Goal: Task Accomplishment & Management: Use online tool/utility

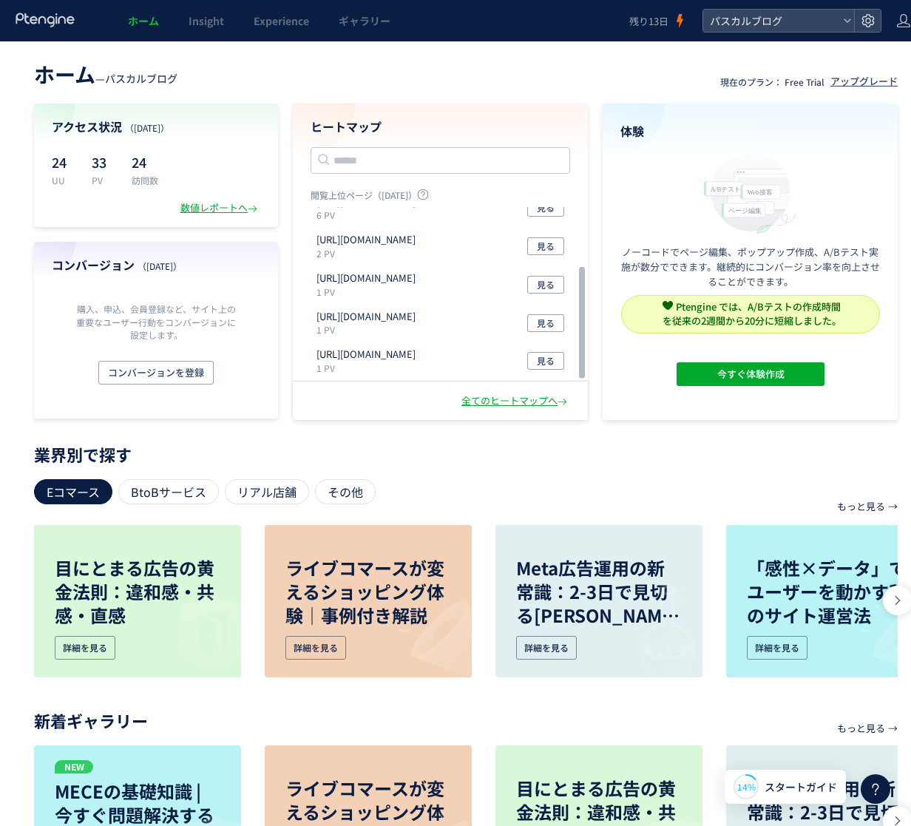
scroll to position [4, 0]
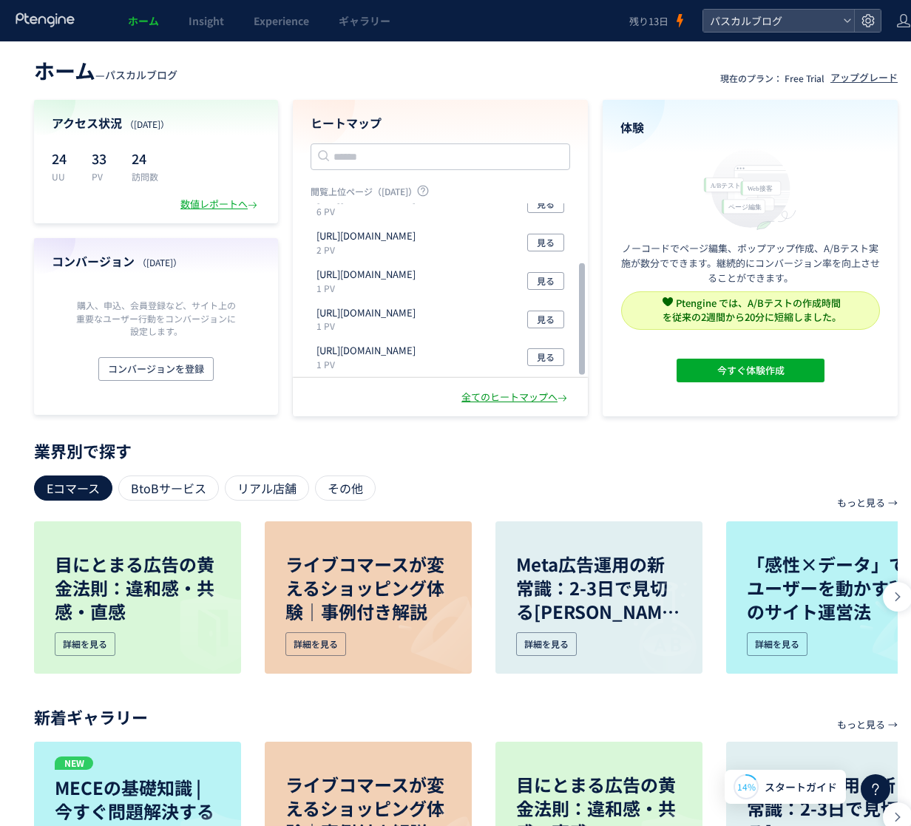
click at [484, 391] on div "全てのヒートマップへ" at bounding box center [516, 398] width 109 height 14
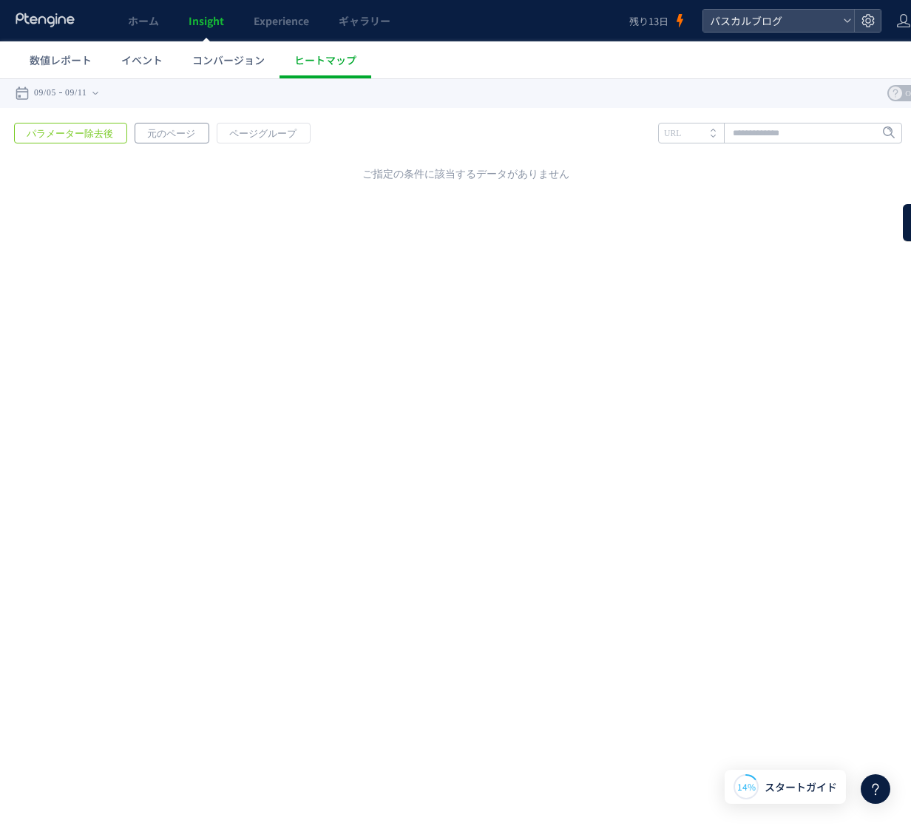
click at [163, 139] on span "元のページ" at bounding box center [171, 134] width 72 height 21
click at [225, 136] on span "ページグループ" at bounding box center [262, 134] width 91 height 21
click at [215, 61] on span "コンバージョン" at bounding box center [228, 60] width 72 height 15
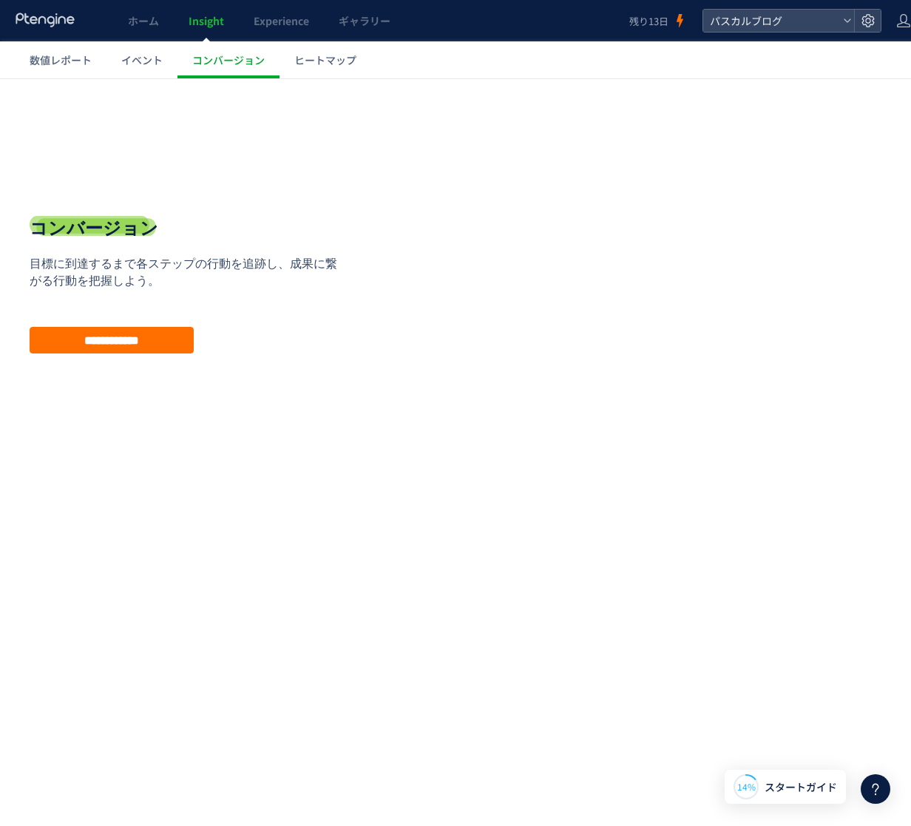
scroll to position [0, 1]
click at [781, 794] on span "スタートガイド" at bounding box center [801, 788] width 72 height 16
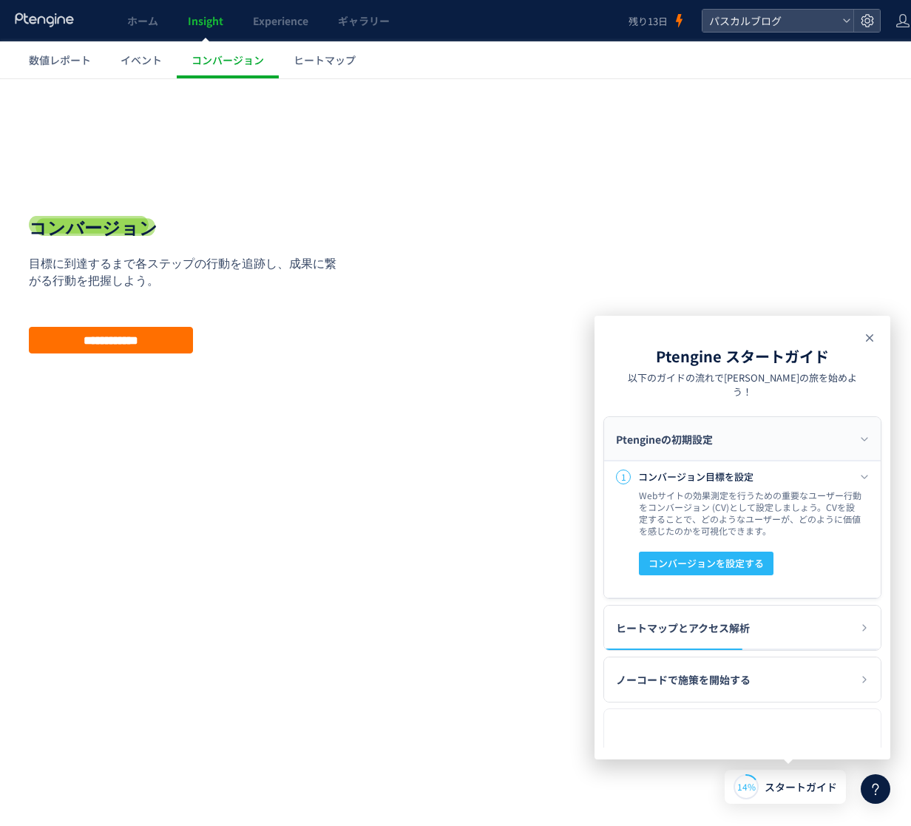
click at [868, 340] on icon at bounding box center [870, 338] width 18 height 18
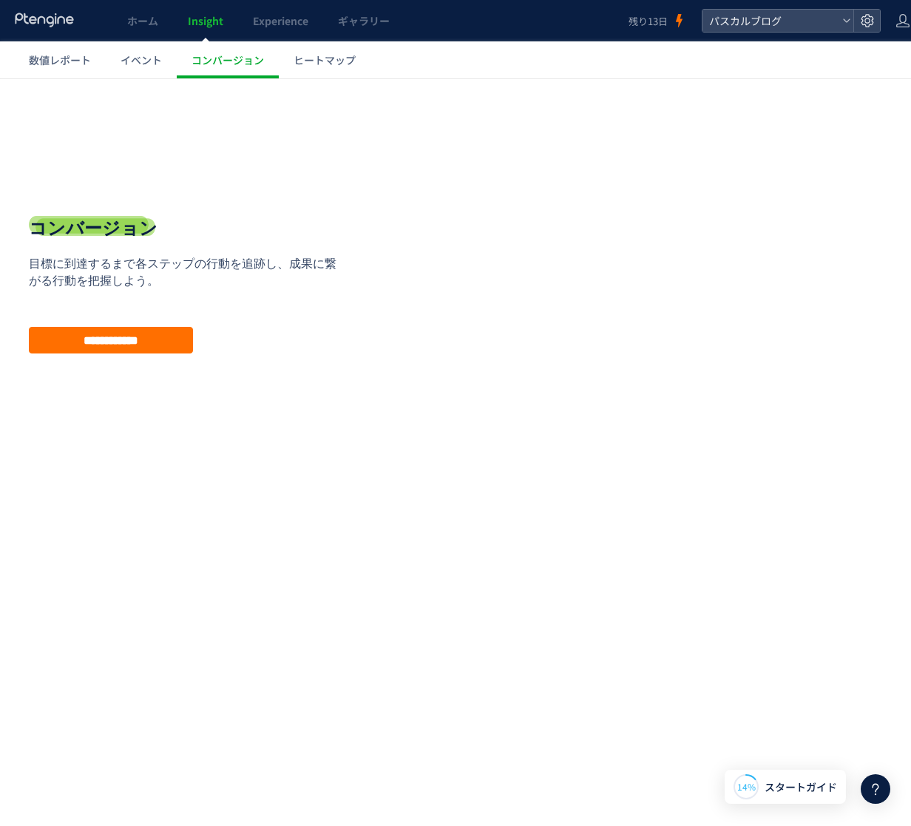
click at [757, 515] on html ".cls-1 { fill-rule: evenodd; } .cls-1 { fill: #ececec; } .cls-2 { fill: #929292…" at bounding box center [465, 296] width 932 height 436
click at [877, 795] on icon at bounding box center [876, 789] width 18 height 18
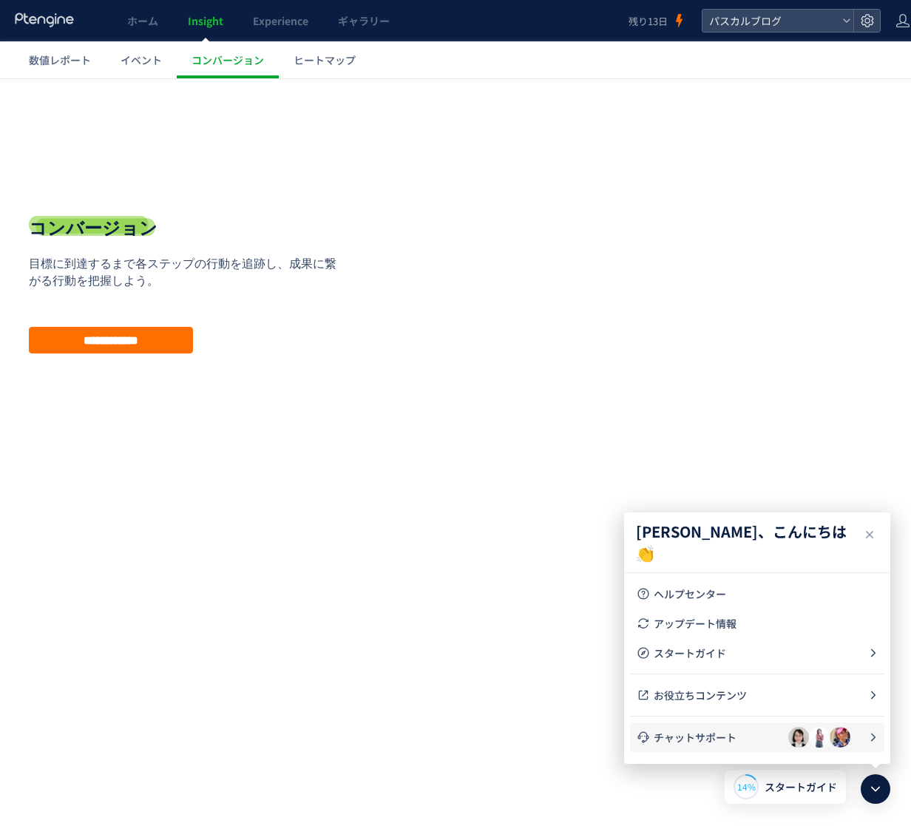
click at [698, 740] on span "チャットサポート" at bounding box center [721, 737] width 135 height 15
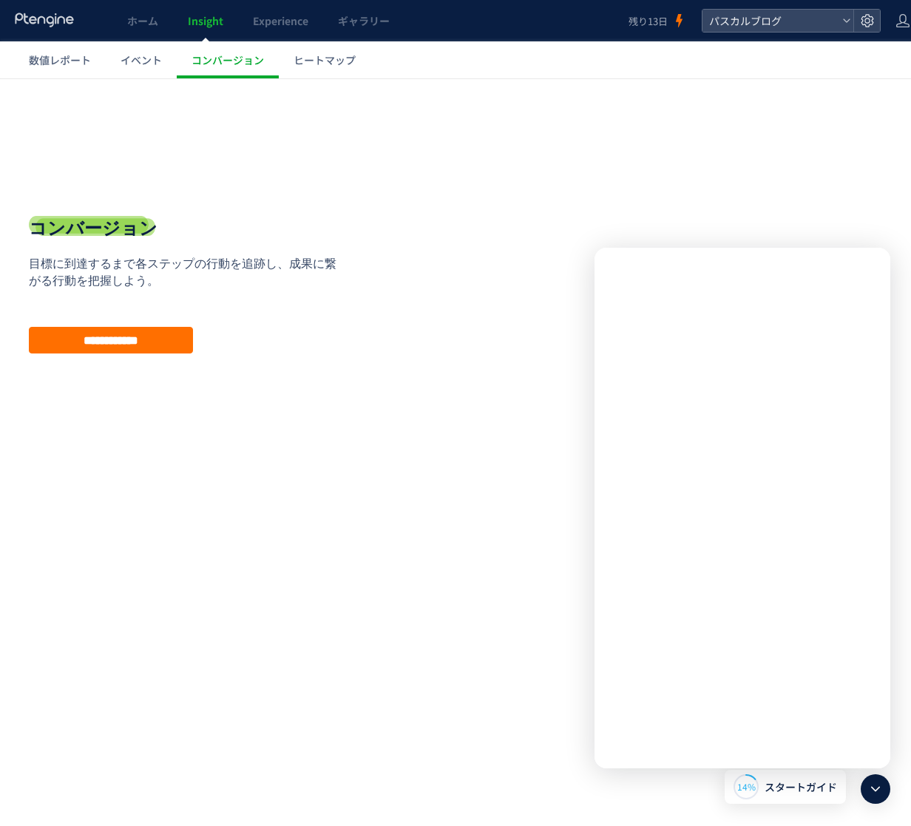
scroll to position [0, 0]
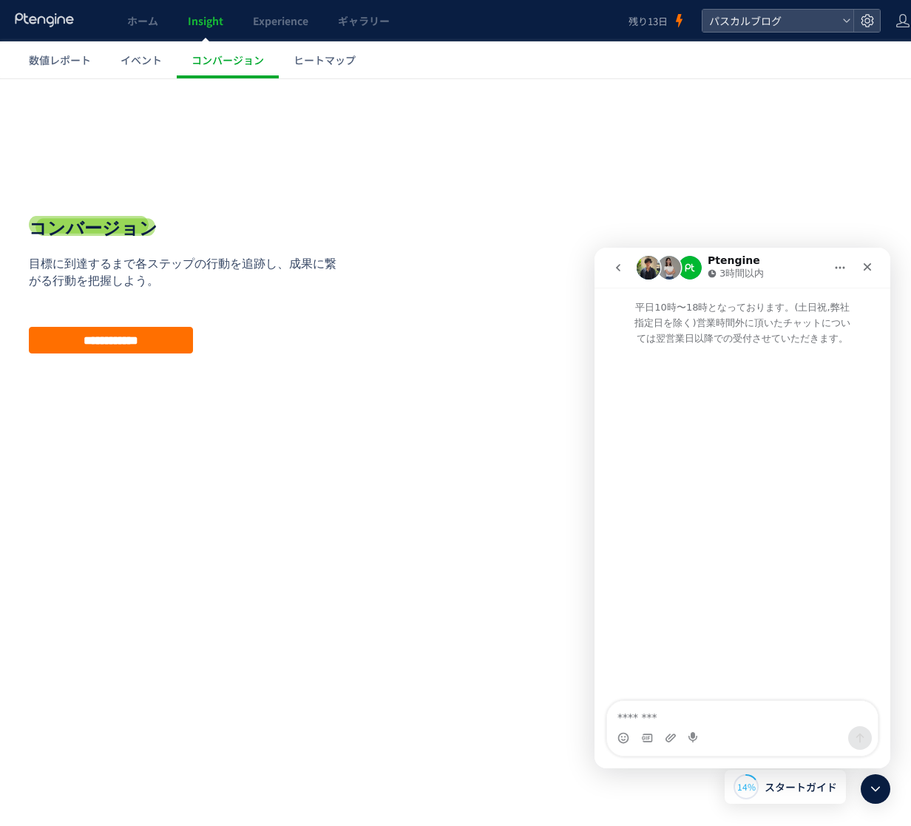
click at [610, 268] on button "go back" at bounding box center [618, 268] width 28 height 28
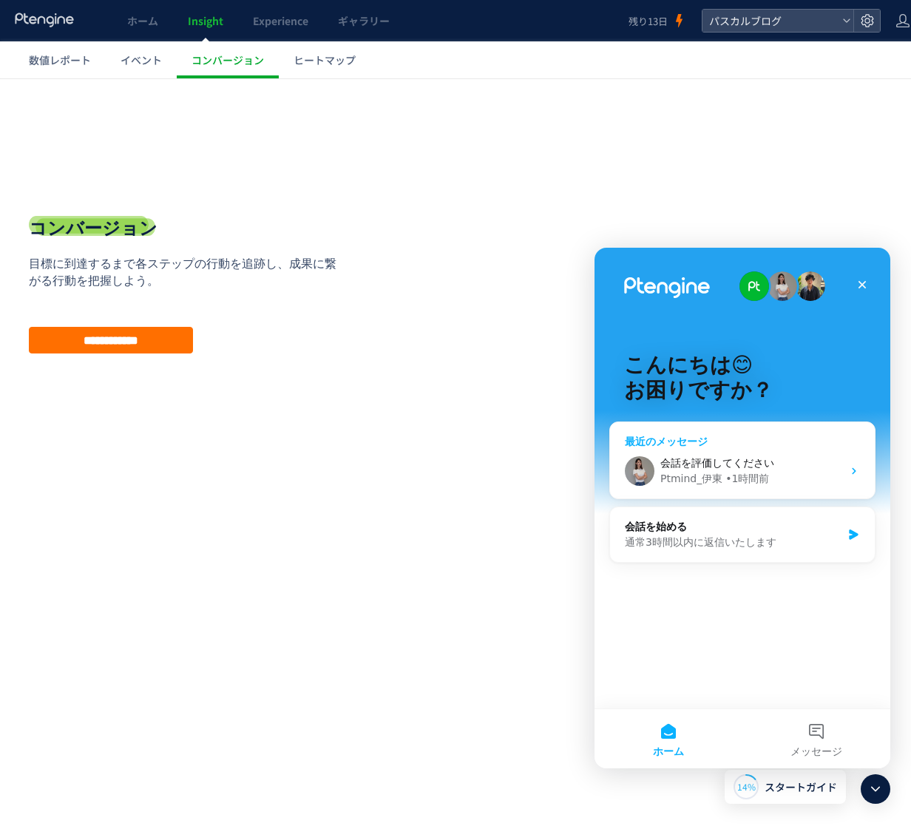
click at [728, 475] on div "• 1時間前" at bounding box center [748, 479] width 44 height 16
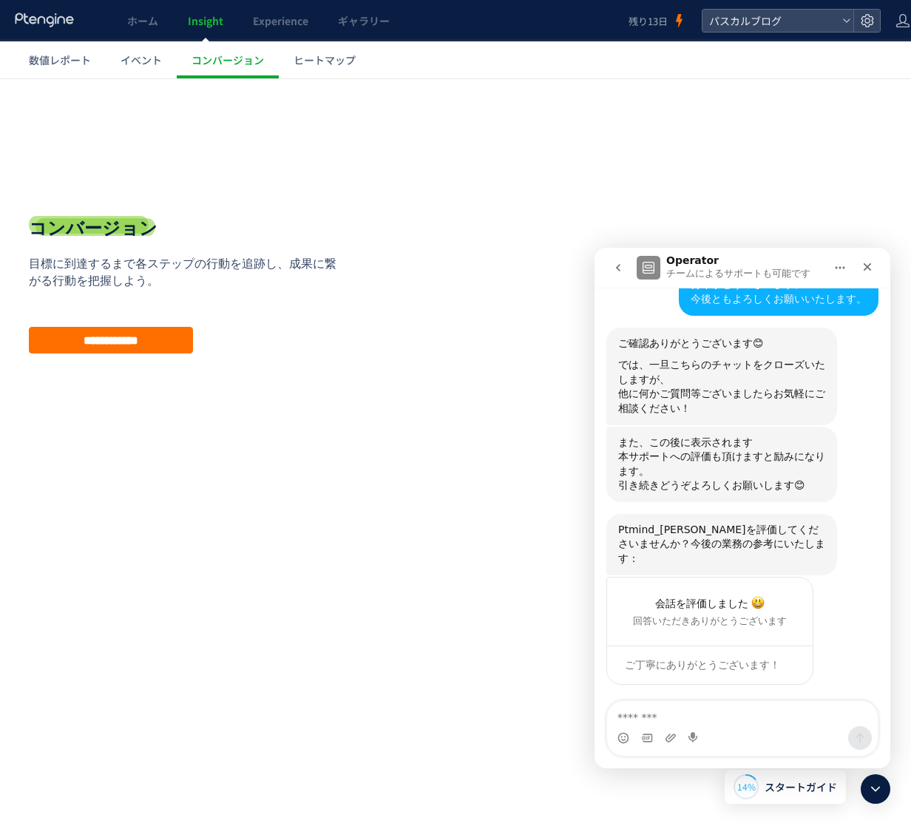
scroll to position [3025, 0]
click at [699, 719] on textarea "メッセージ..." at bounding box center [742, 713] width 271 height 25
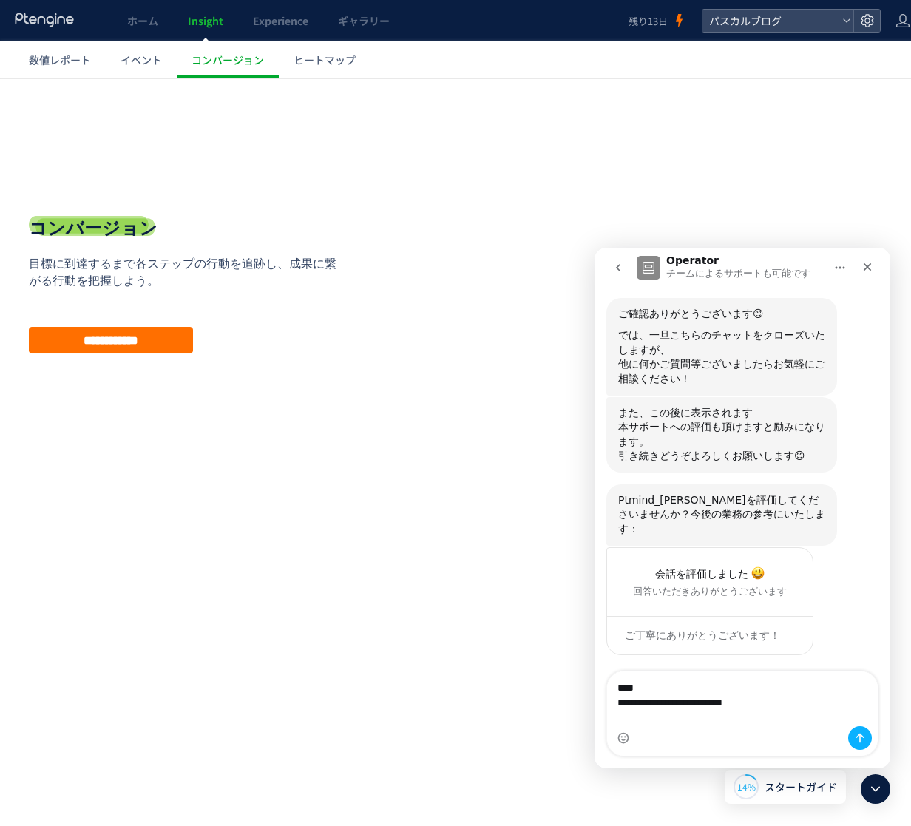
scroll to position [3069, 0]
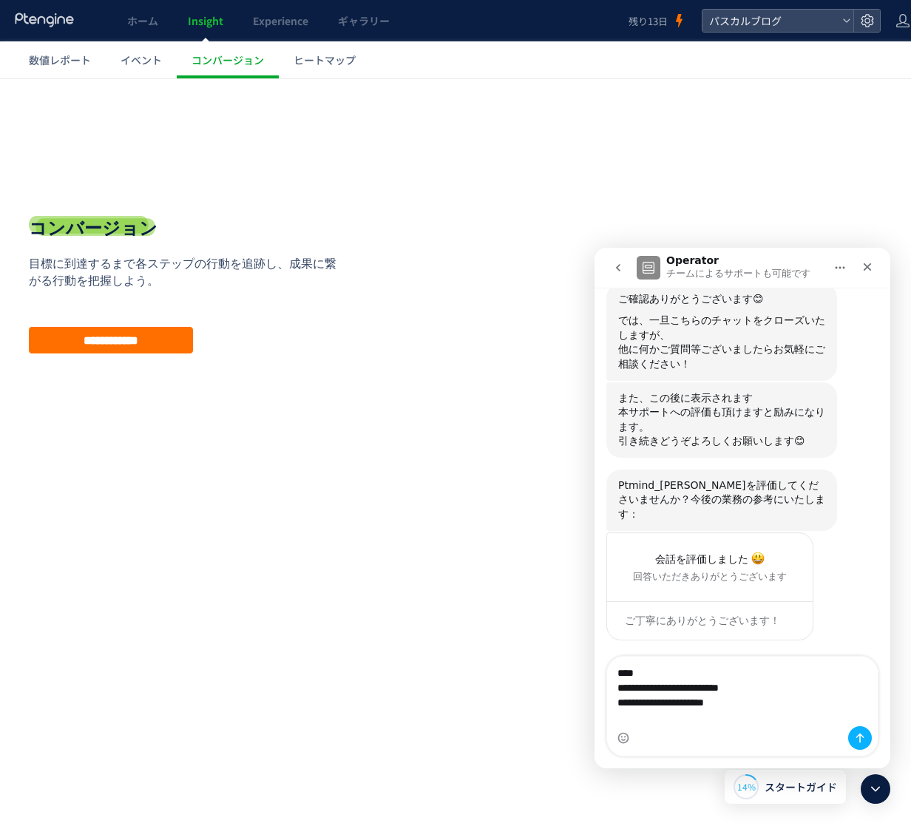
type textarea "**********"
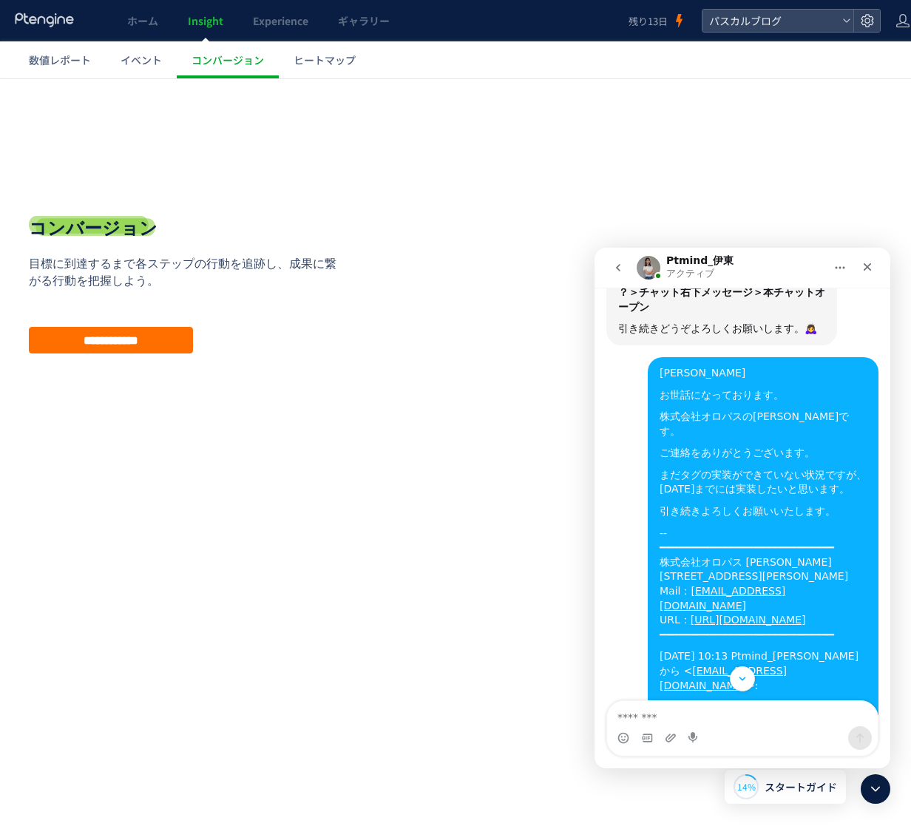
scroll to position [1065, 0]
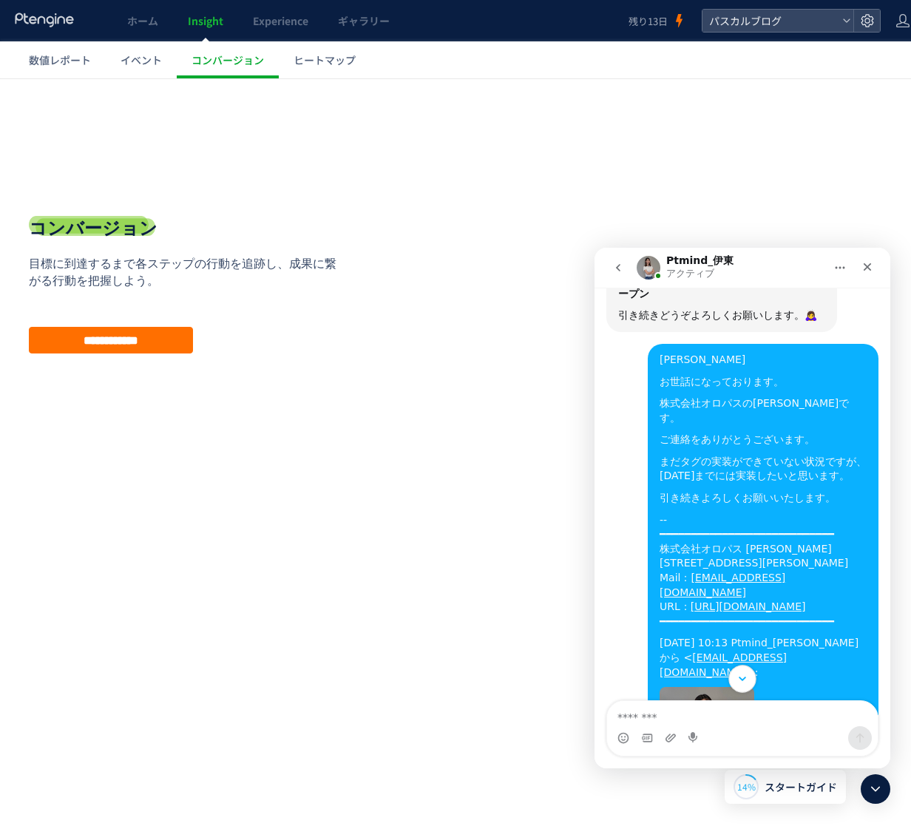
click at [744, 685] on icon "Scroll to bottom" at bounding box center [742, 678] width 13 height 13
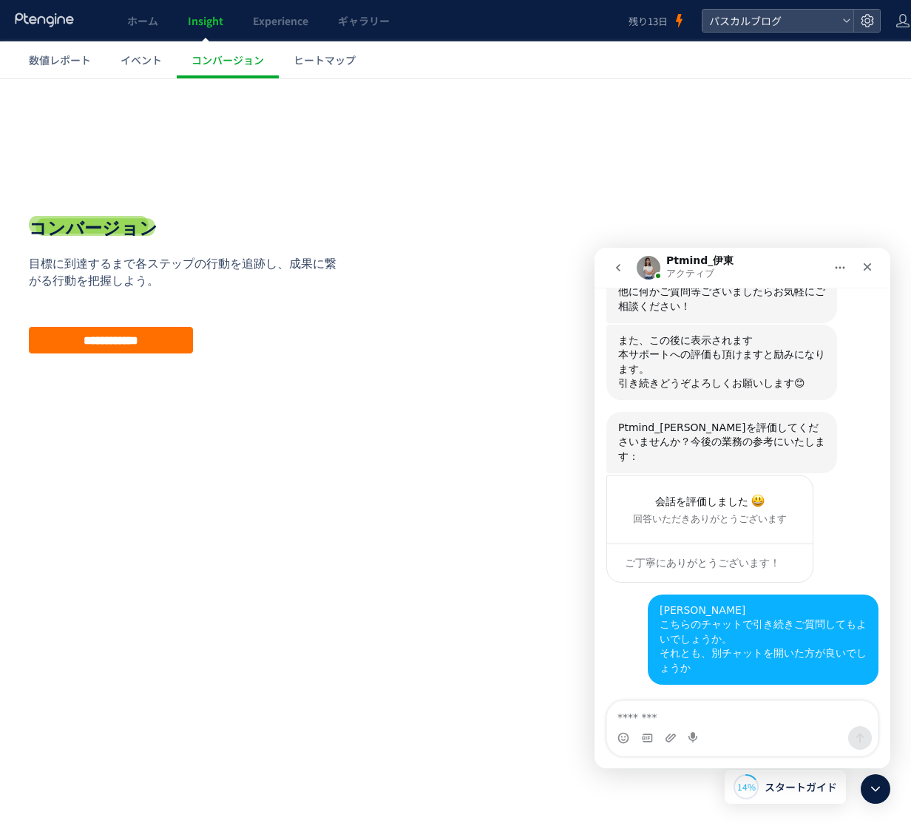
scroll to position [3127, 0]
click at [355, 515] on html ".cls-1 { fill-rule: evenodd; } .cls-1 { fill: #ececec; } .cls-2 { fill: #929292…" at bounding box center [465, 296] width 932 height 436
click at [147, 340] on input "**********" at bounding box center [111, 340] width 164 height 27
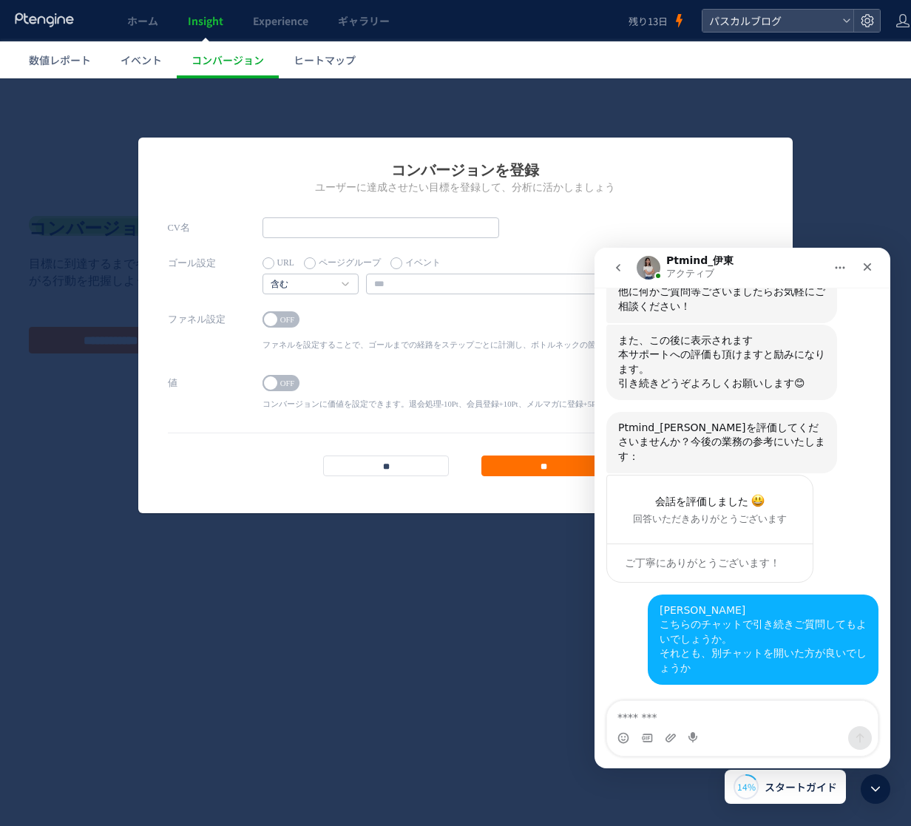
click at [277, 323] on span "OFF" at bounding box center [288, 319] width 22 height 16
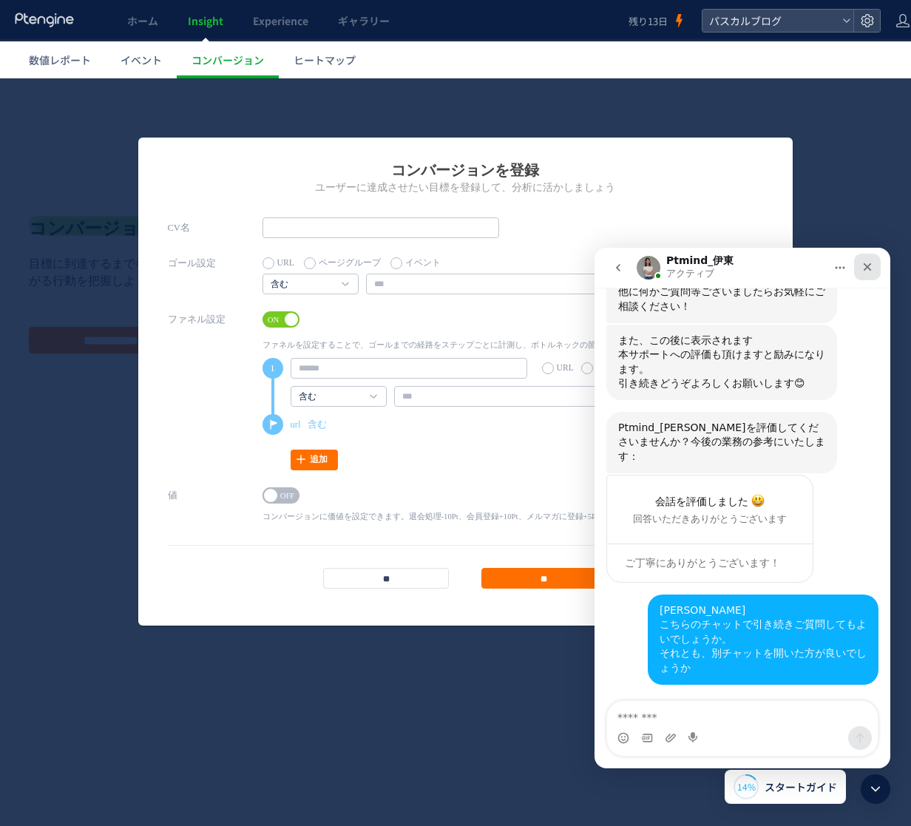
click at [864, 269] on icon "クローズ" at bounding box center [868, 267] width 8 height 8
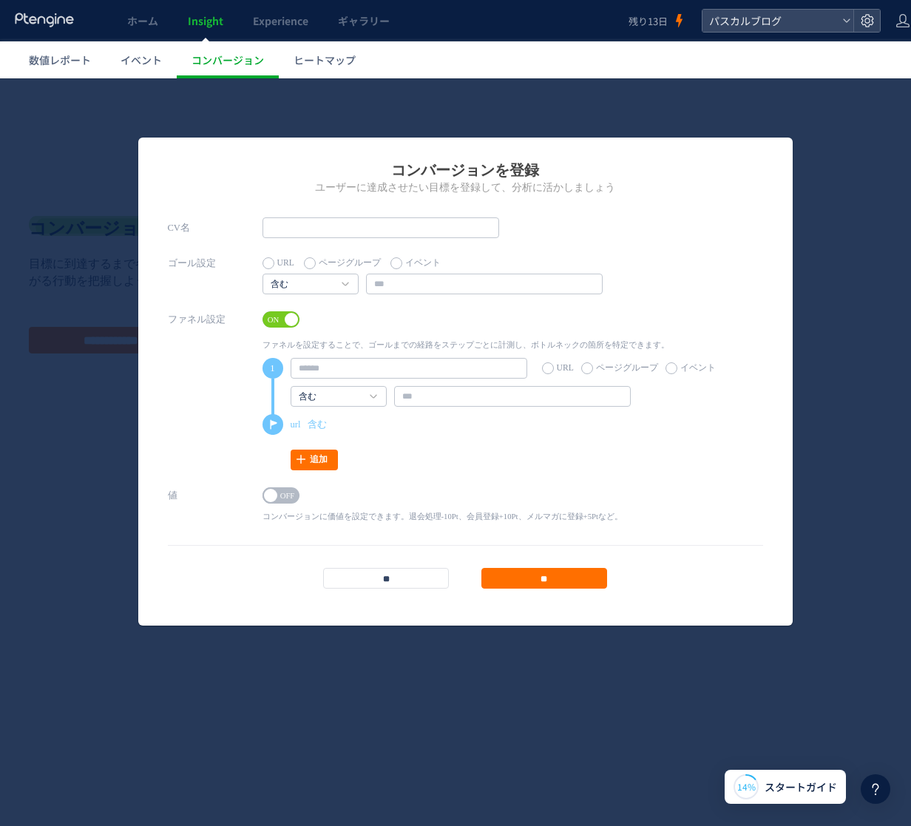
scroll to position [0, 1]
click at [271, 496] on span at bounding box center [269, 495] width 13 height 13
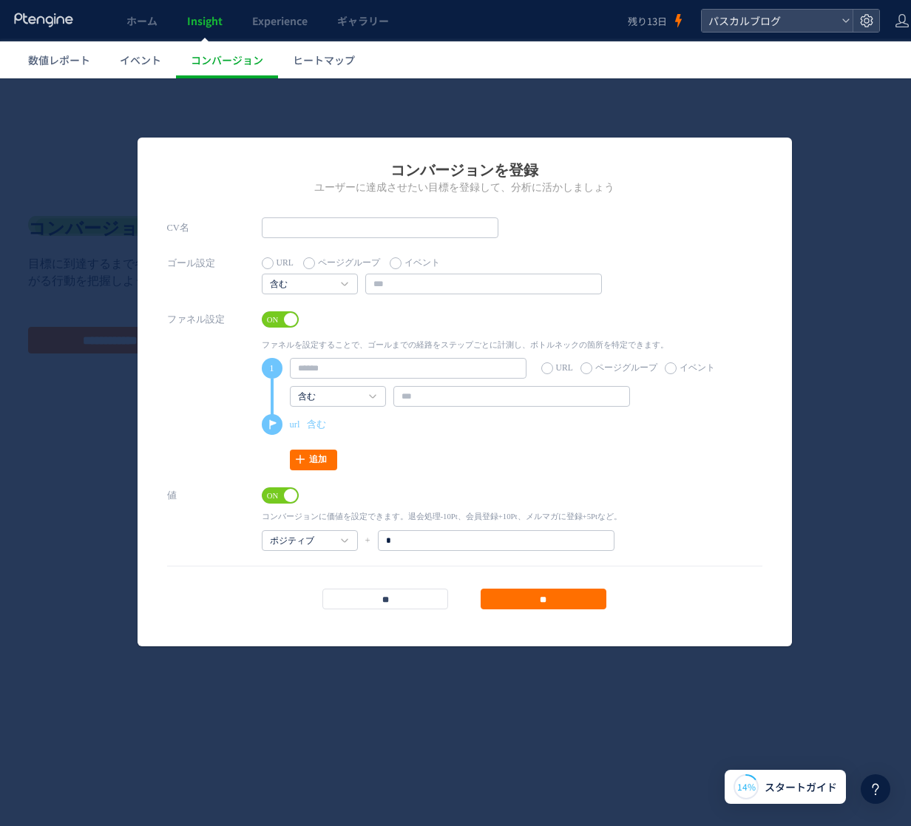
click at [881, 791] on icon at bounding box center [876, 789] width 18 height 18
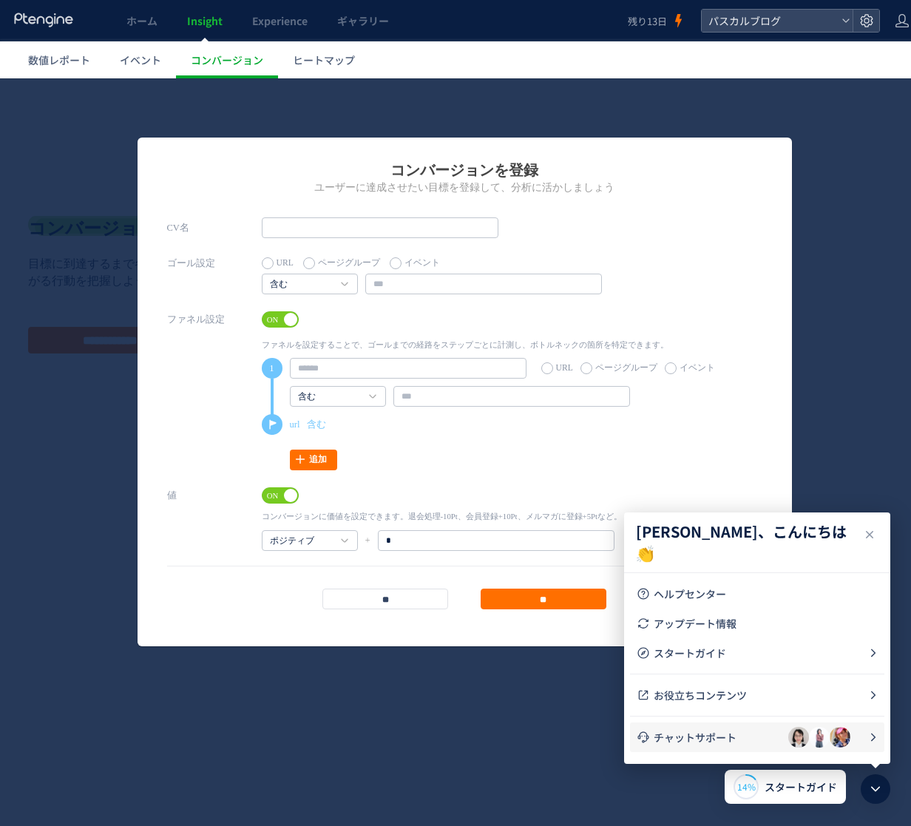
click at [635, 743] on li "チャットサポート" at bounding box center [757, 738] width 254 height 30
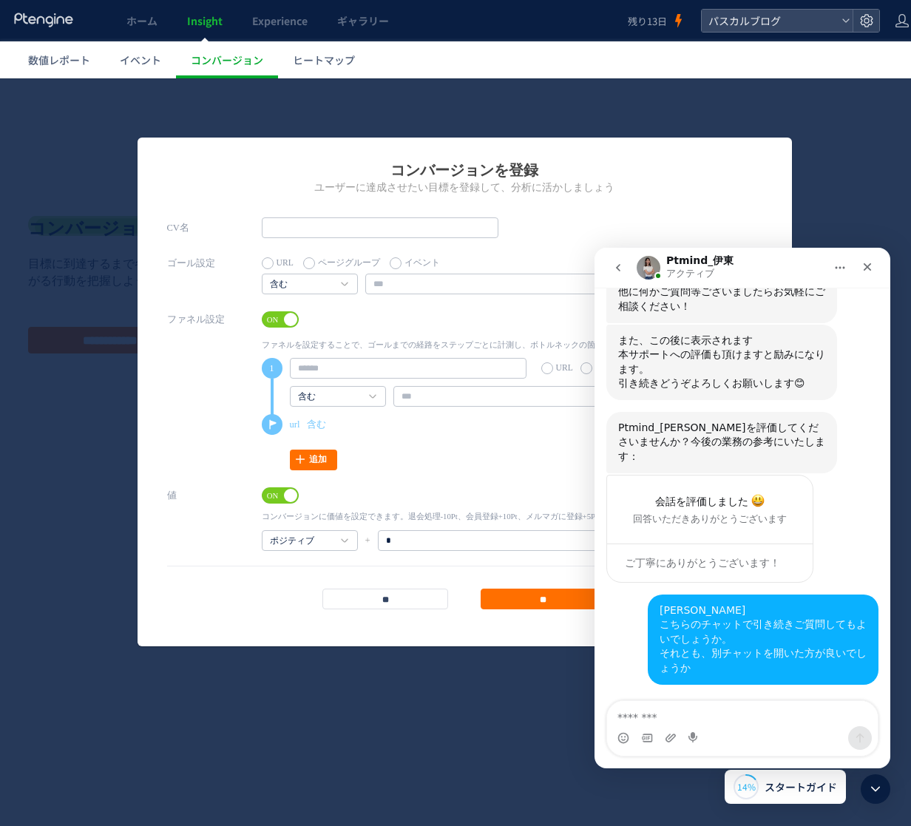
scroll to position [0, 0]
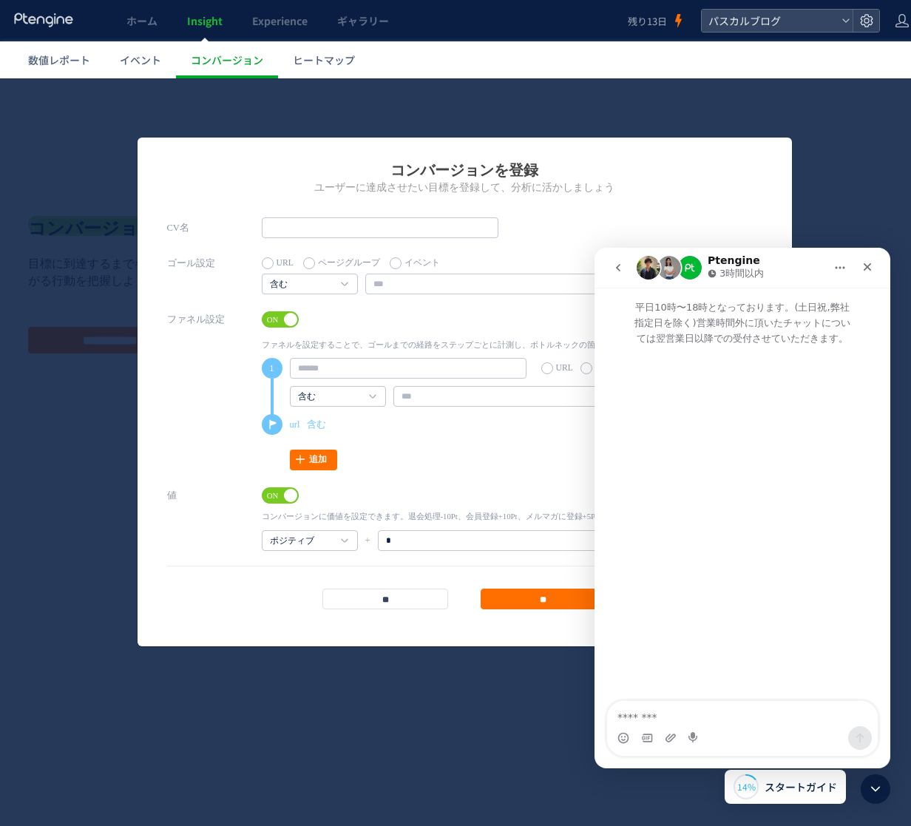
click at [612, 266] on icon "go back" at bounding box center [618, 268] width 12 height 12
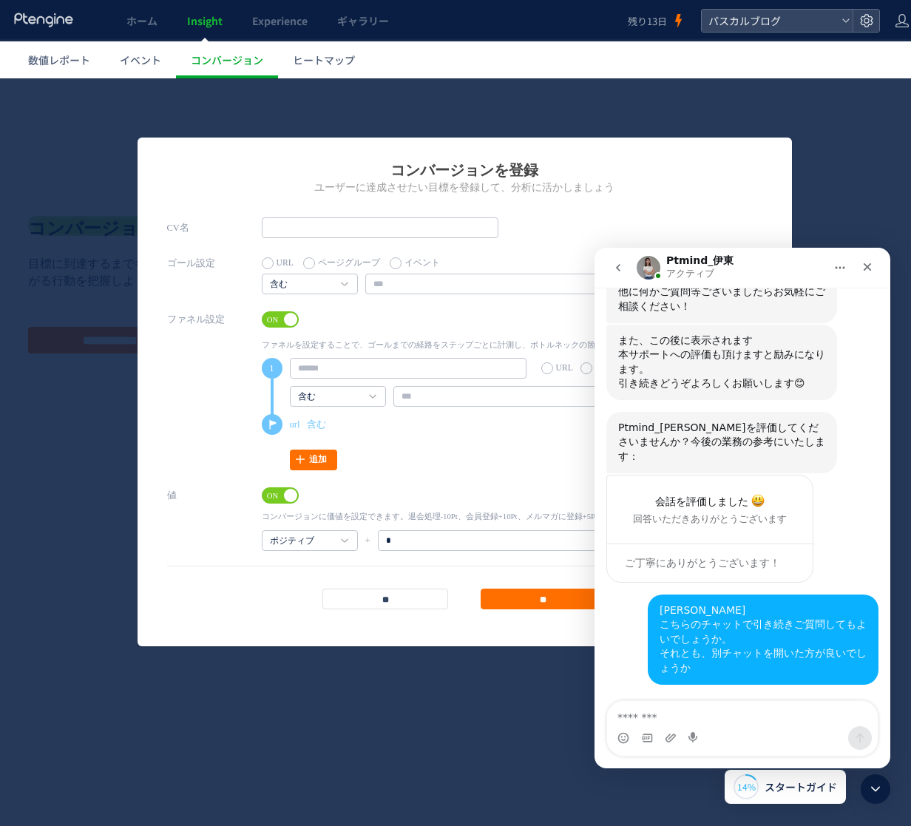
scroll to position [3127, 0]
click at [874, 265] on div "クローズ" at bounding box center [867, 267] width 27 height 27
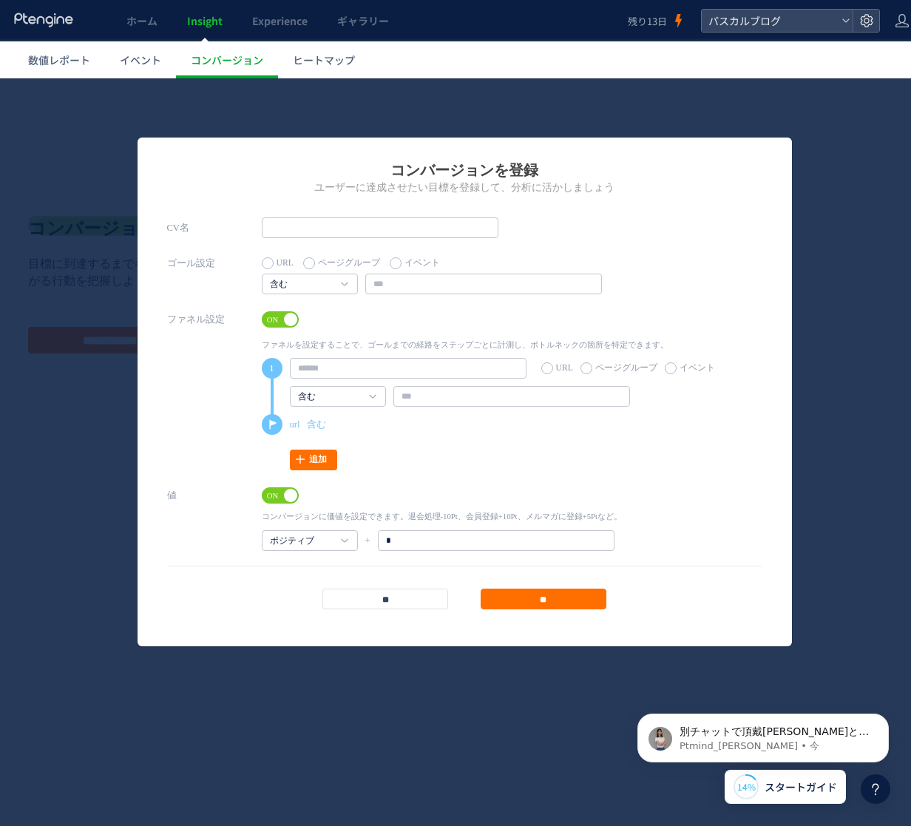
scroll to position [0, 0]
click at [791, 118] on div "コンバージョンを登録 ユーザーに達成させたい目標を登録して、分析に活かしましょう CV名 ゴール設定 URL ページグループ イベント" at bounding box center [465, 452] width 932 height 748
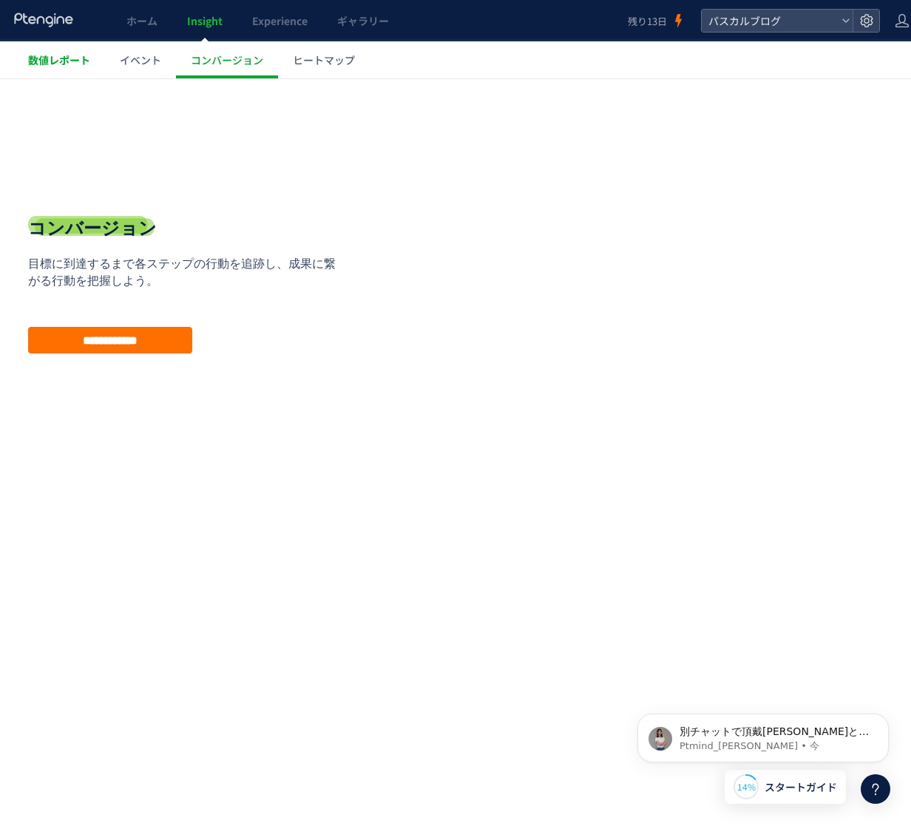
click at [44, 53] on span "数値レポート" at bounding box center [59, 60] width 62 height 15
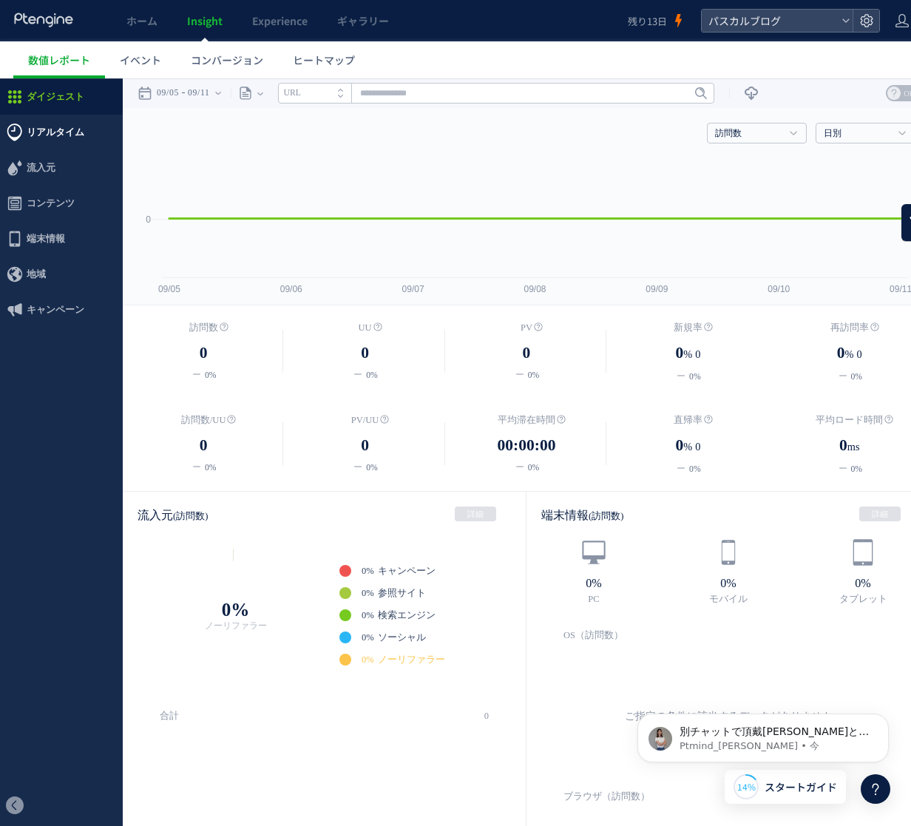
click at [50, 133] on span "リアルタイム" at bounding box center [56, 133] width 58 height 36
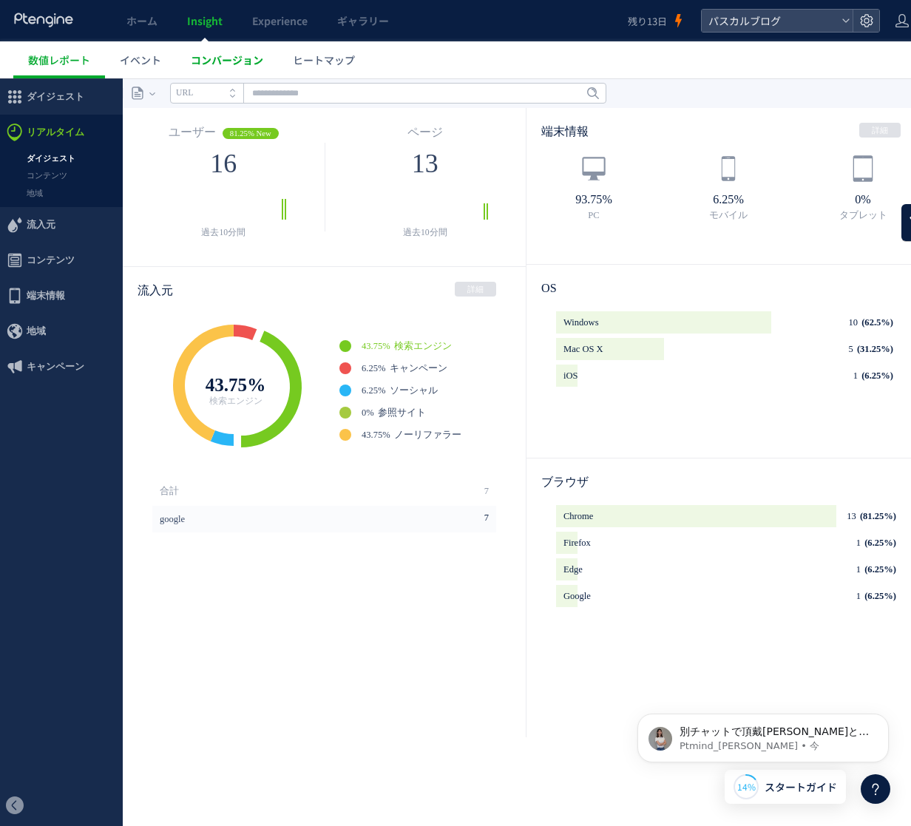
click at [214, 65] on span "コンバージョン" at bounding box center [227, 60] width 72 height 15
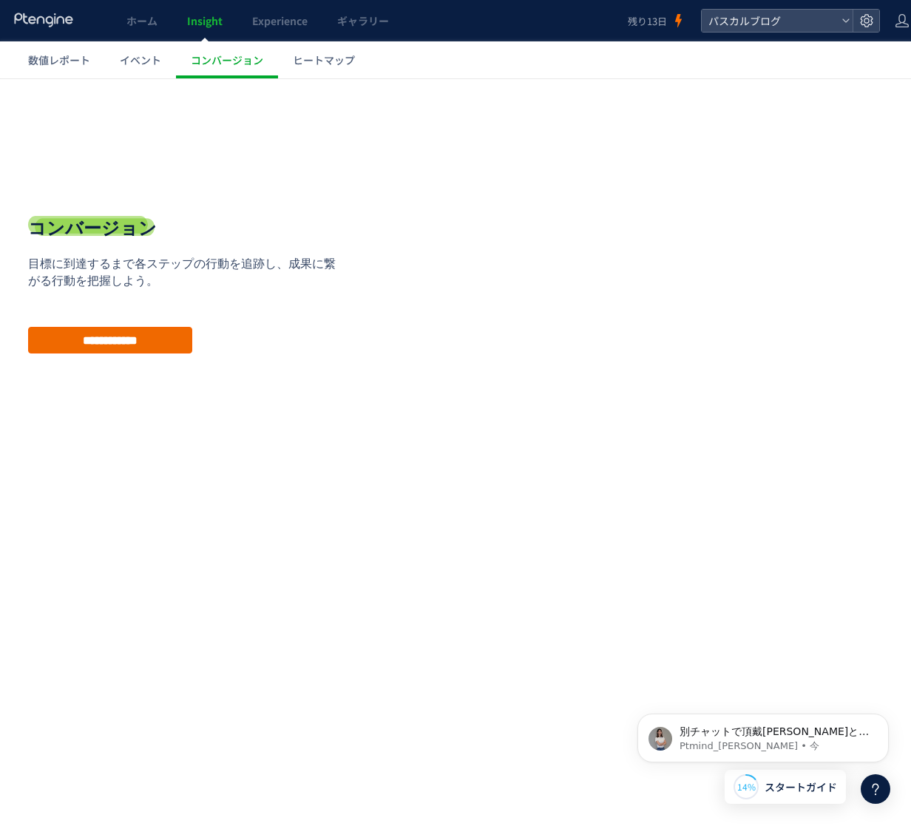
click at [136, 342] on input "**********" at bounding box center [110, 340] width 164 height 27
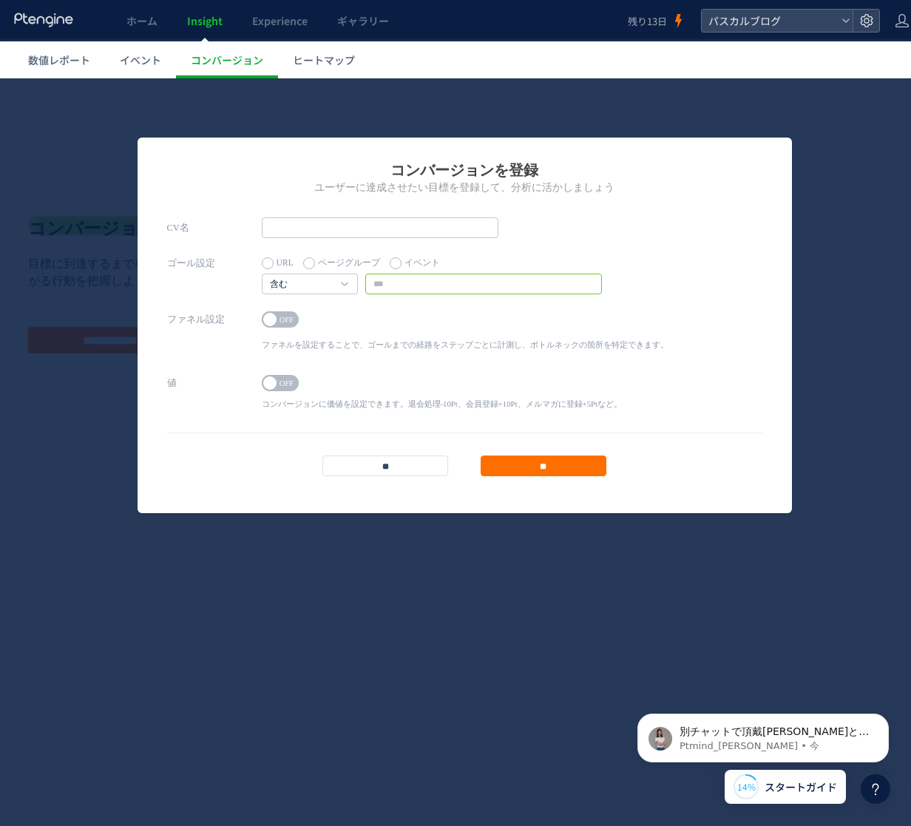
click at [419, 288] on input "text" at bounding box center [483, 284] width 237 height 21
click at [329, 234] on input "text" at bounding box center [380, 227] width 237 height 21
type input "*******"
click at [466, 283] on input "text" at bounding box center [483, 284] width 237 height 21
type input "**********"
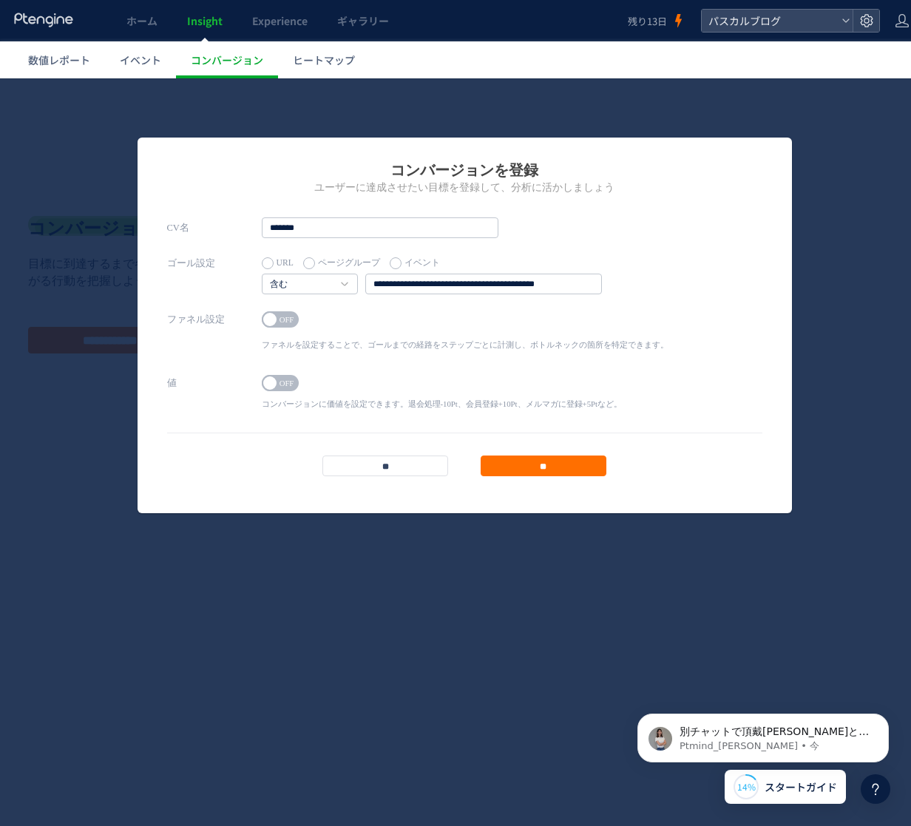
click at [434, 333] on div "ON OFF ファネルを設定することで、ゴールまでの経路をステップごとに計測し、ボトルネックの箇所を特定できます。 1 URL ページグループ" at bounding box center [465, 333] width 407 height 49
click at [274, 321] on span at bounding box center [269, 319] width 13 height 13
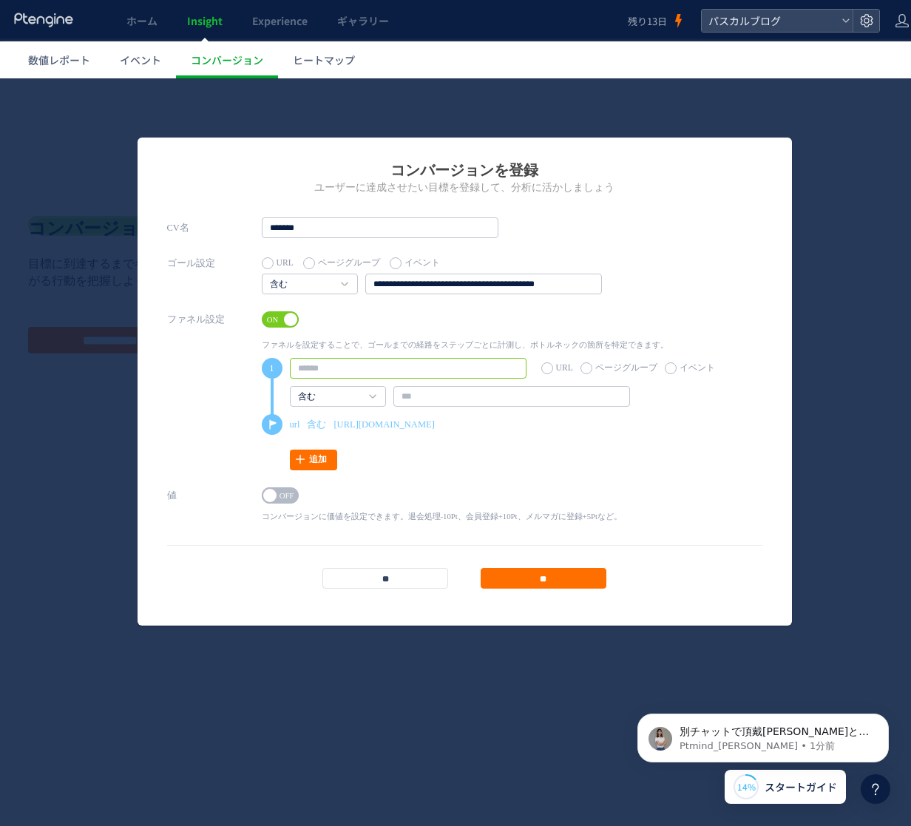
click at [399, 370] on input "text" at bounding box center [408, 368] width 237 height 21
click at [314, 366] on input "text" at bounding box center [408, 368] width 237 height 21
paste input "**********"
type input "**********"
click at [655, 478] on div "**********" at bounding box center [464, 397] width 595 height 176
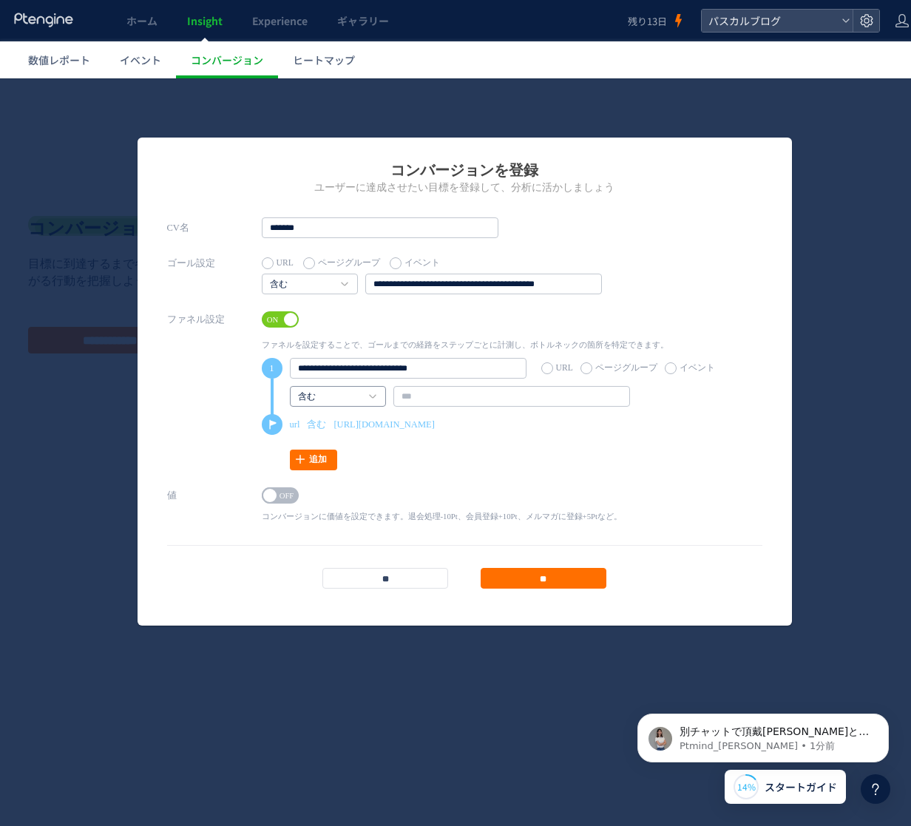
click at [360, 401] on link "含む" at bounding box center [330, 397] width 64 height 13
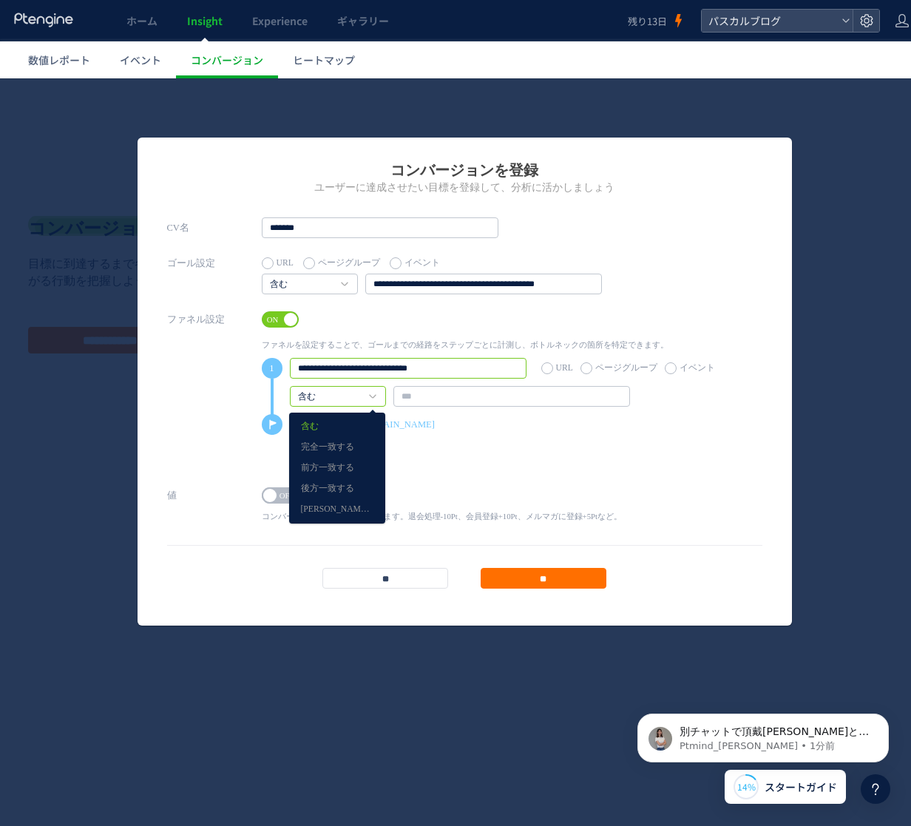
click at [461, 374] on input "**********" at bounding box center [408, 368] width 237 height 21
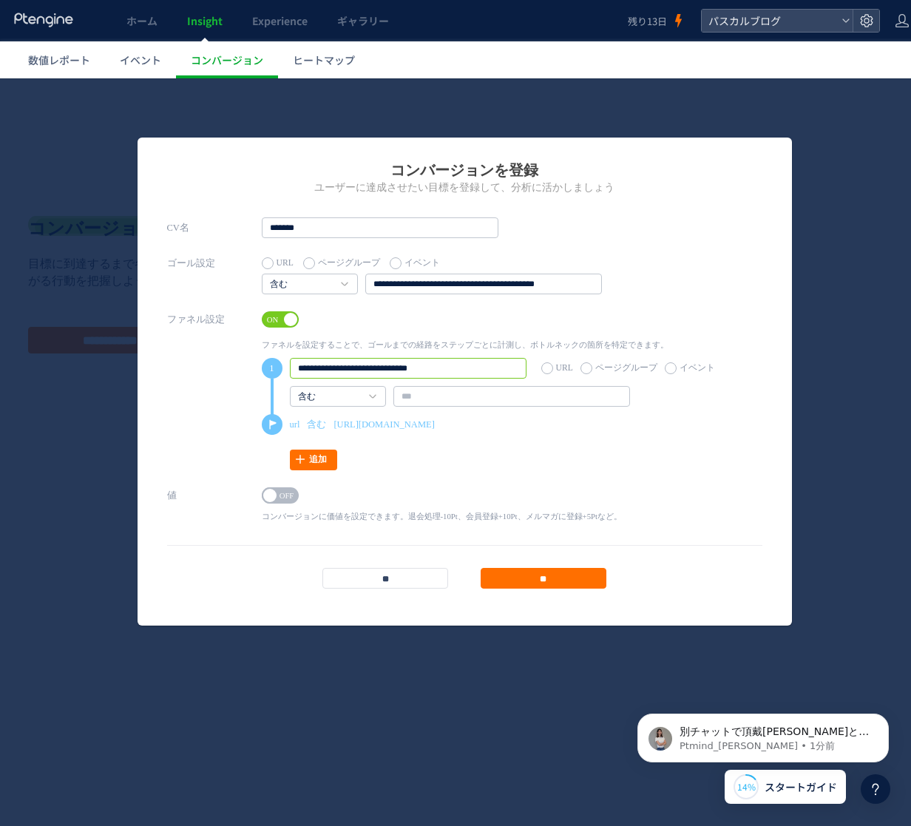
drag, startPoint x: 461, startPoint y: 374, endPoint x: 286, endPoint y: 371, distance: 174.6
click at [286, 371] on li "**********" at bounding box center [488, 386] width 453 height 56
click at [639, 488] on div "値 ON OFF コンバージョンに価値を設定できます。退会処理-10Pt、会員登録+10Pt、メルマガに登録+5Ptなど。 ポジティブ ポジティブ ネガティブ…" at bounding box center [464, 514] width 595 height 59
click at [284, 320] on span at bounding box center [290, 319] width 13 height 13
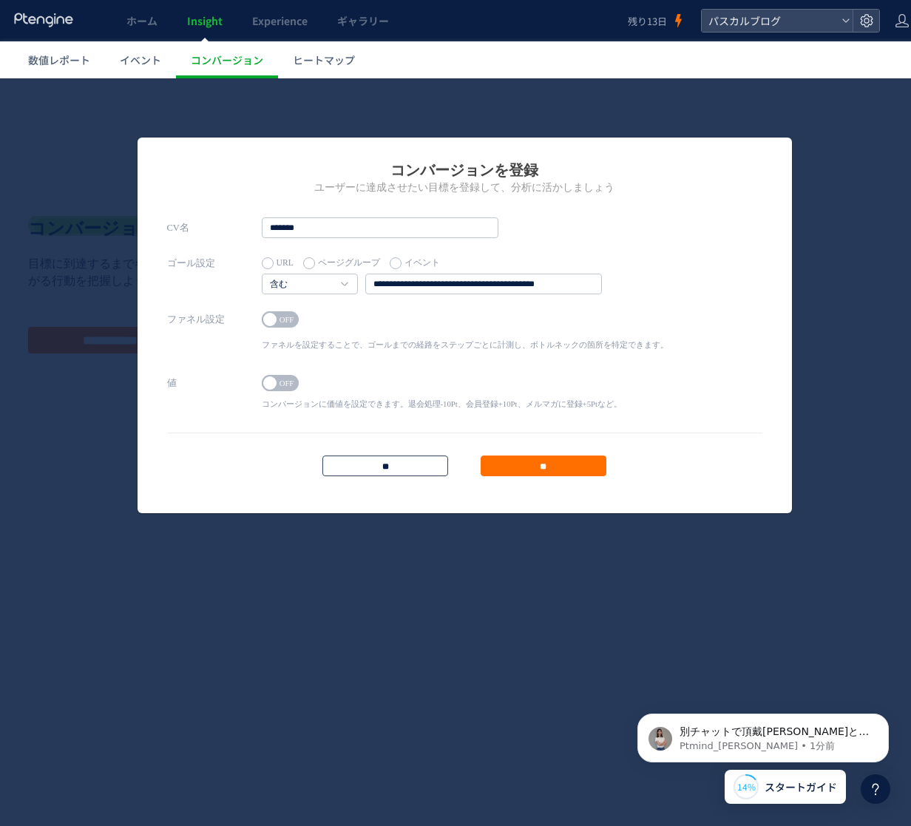
click at [374, 465] on input "**" at bounding box center [386, 466] width 126 height 21
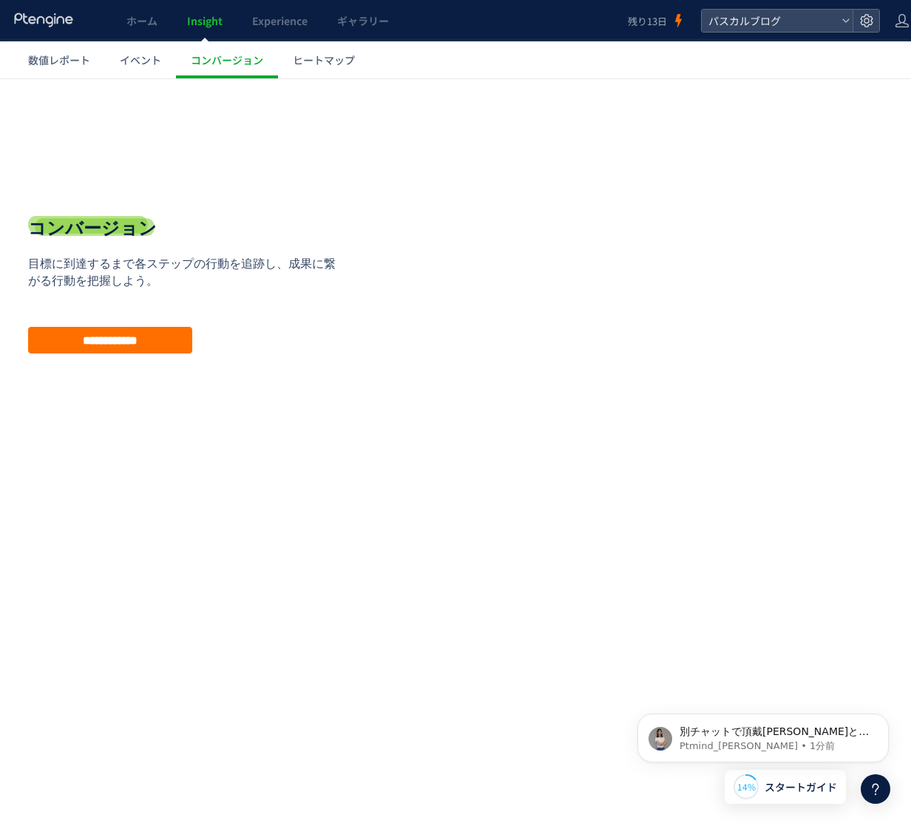
click at [563, 515] on html ".cls-1 { fill-rule: evenodd; } .cls-1 { fill: #ececec; } .cls-2 { fill: #929292…" at bounding box center [465, 296] width 932 height 436
click at [768, 731] on p "別チャットで頂戴[PERSON_NAME]と幸いです🙇 お気遣いありがとうございます。" at bounding box center [775, 732] width 191 height 15
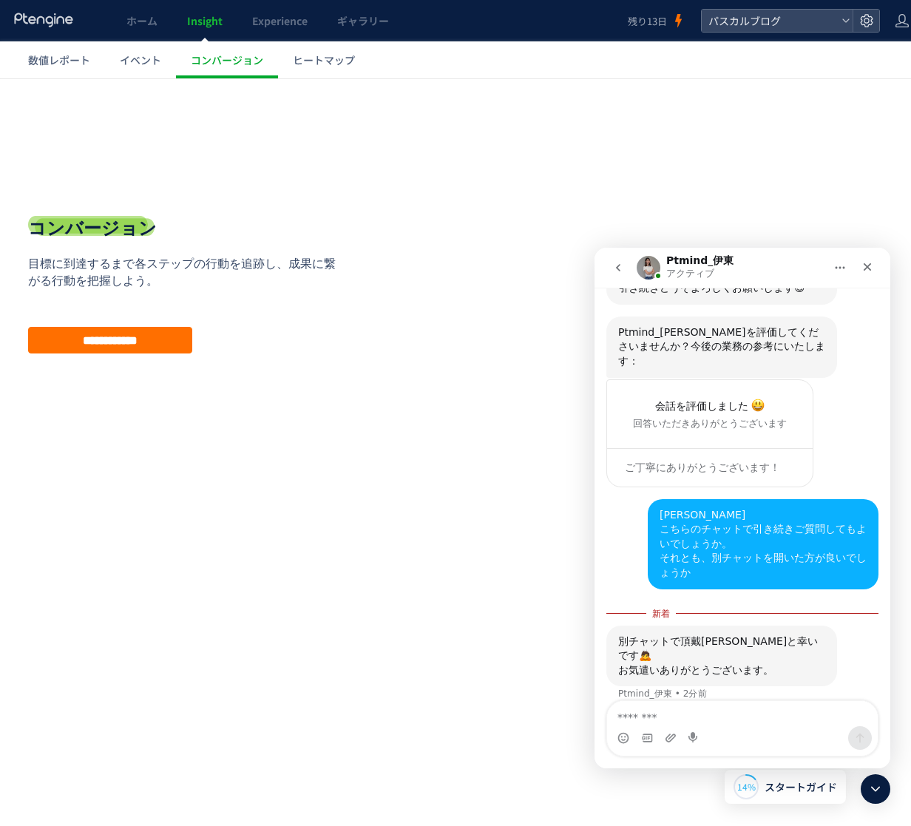
scroll to position [3224, 0]
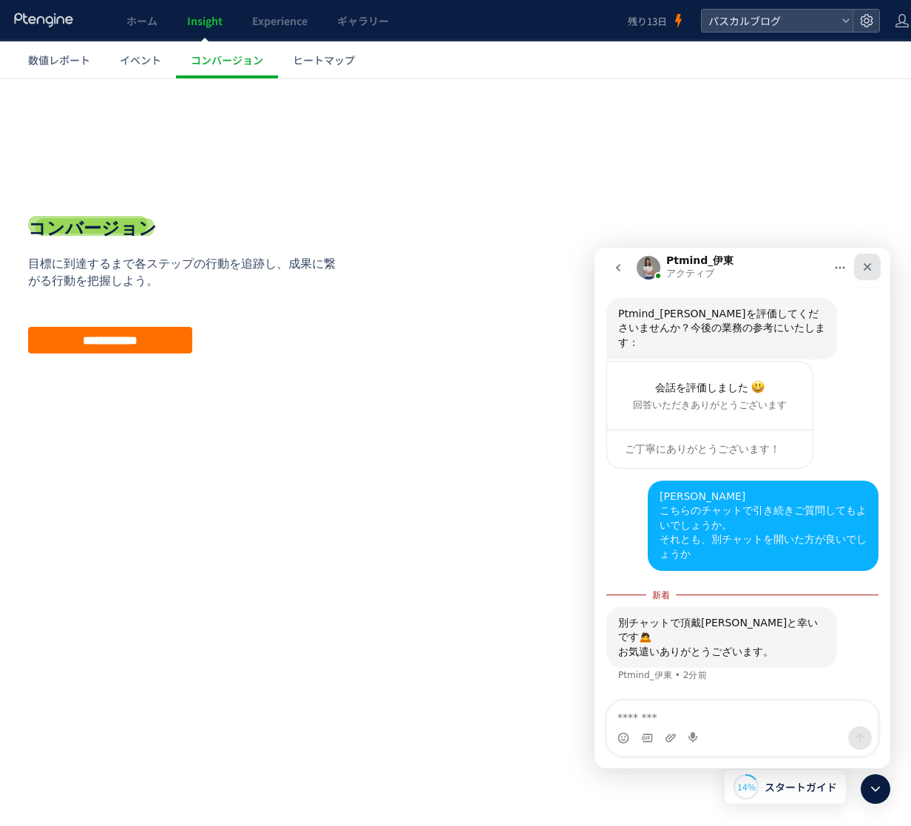
drag, startPoint x: 871, startPoint y: 266, endPoint x: 1468, endPoint y: 435, distance: 620.5
click at [871, 266] on icon "クローズ" at bounding box center [868, 267] width 12 height 12
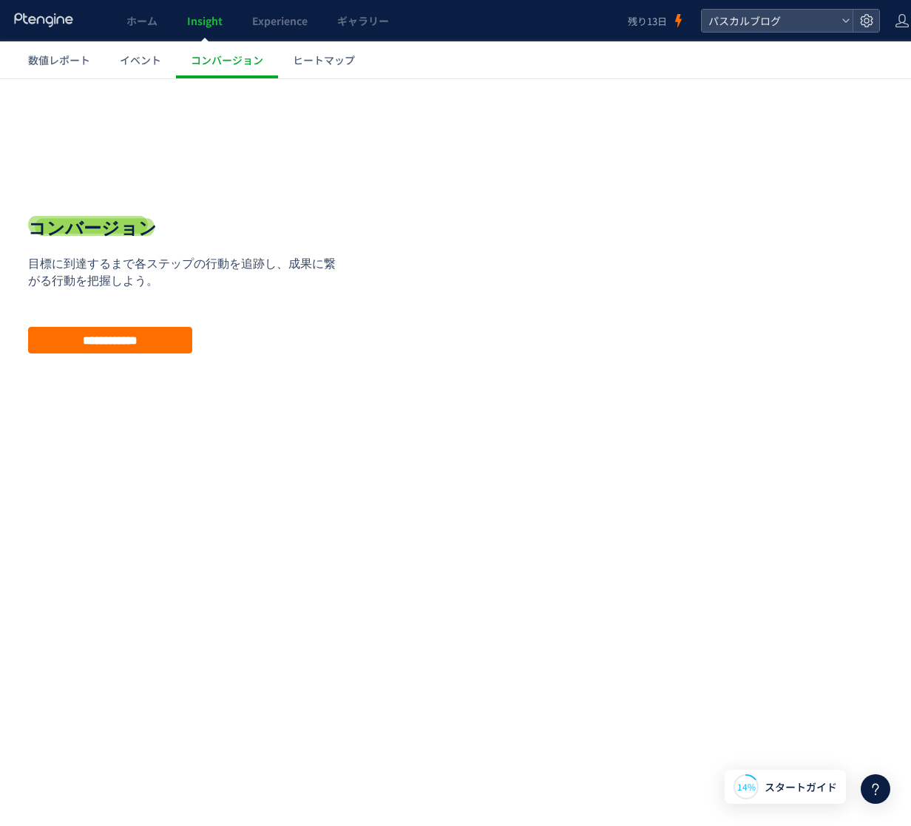
click at [873, 785] on use at bounding box center [876, 790] width 7 height 12
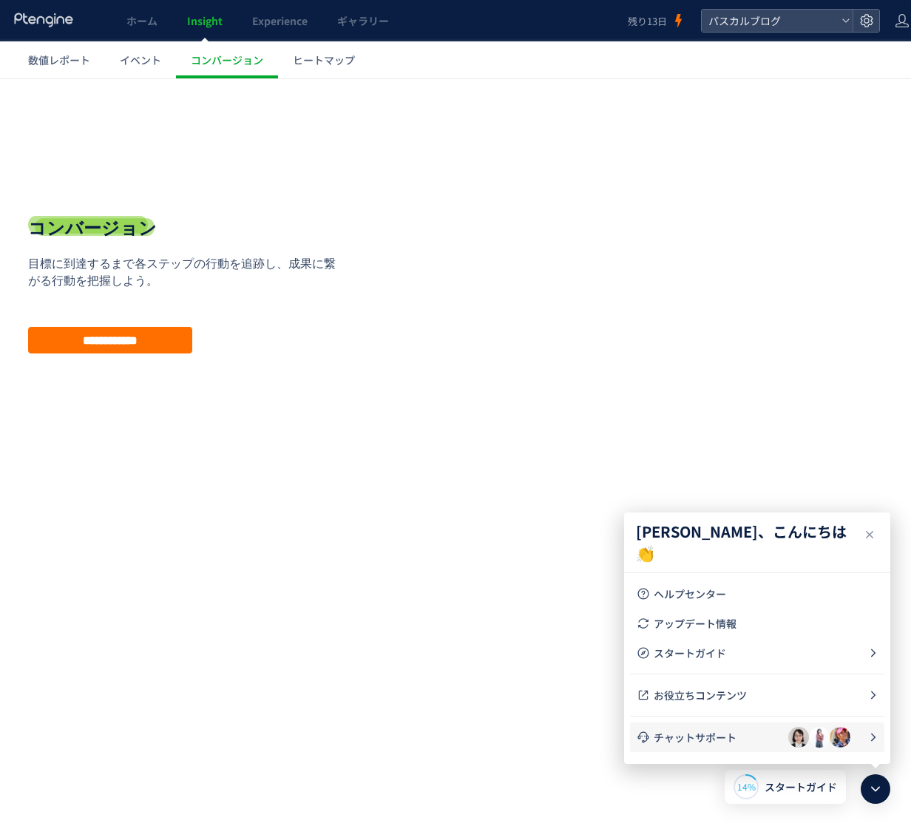
click at [704, 748] on li "チャットサポート" at bounding box center [757, 738] width 254 height 30
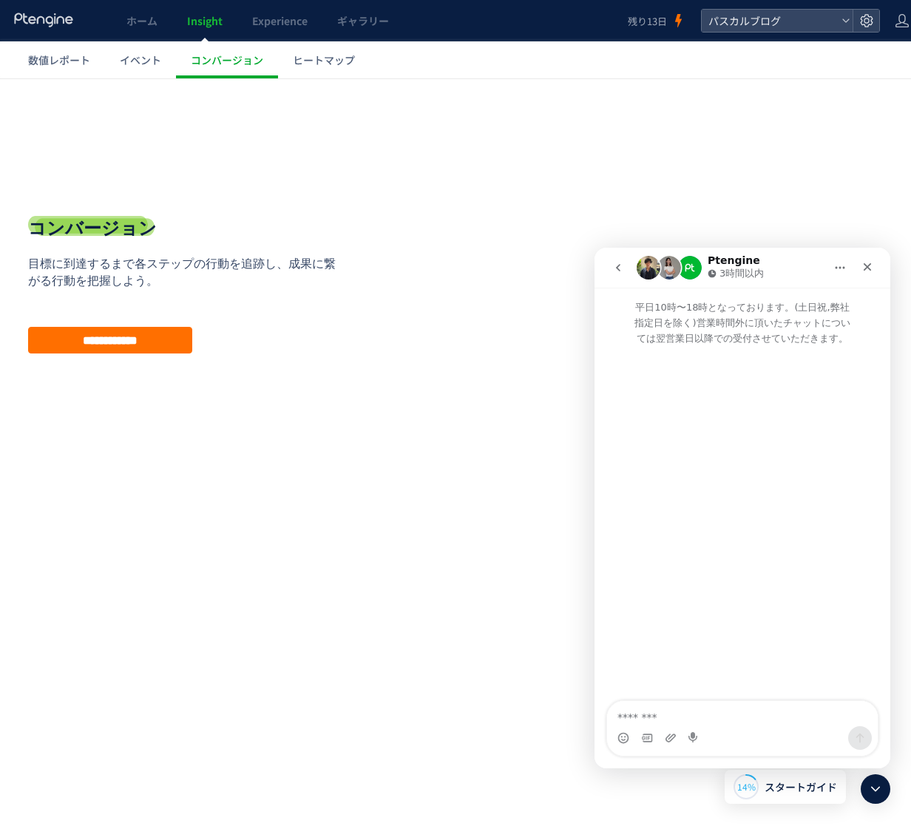
click at [689, 718] on textarea "メッセージ..." at bounding box center [742, 713] width 271 height 25
click at [169, 339] on input "**********" at bounding box center [110, 340] width 164 height 27
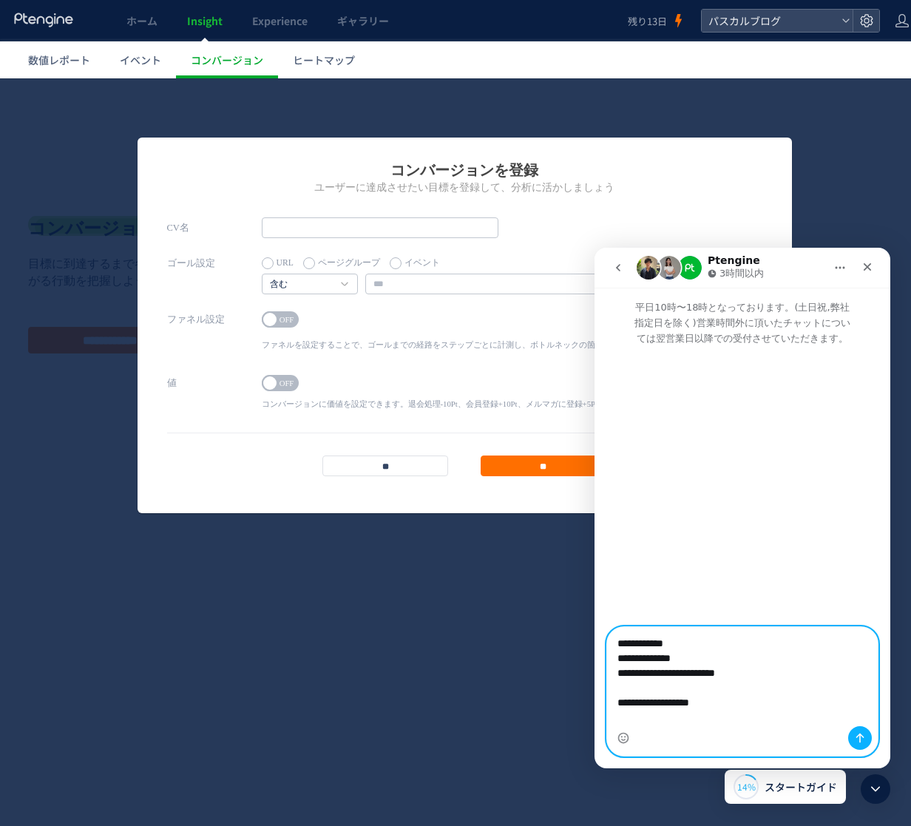
click at [823, 720] on textarea "**********" at bounding box center [742, 676] width 271 height 99
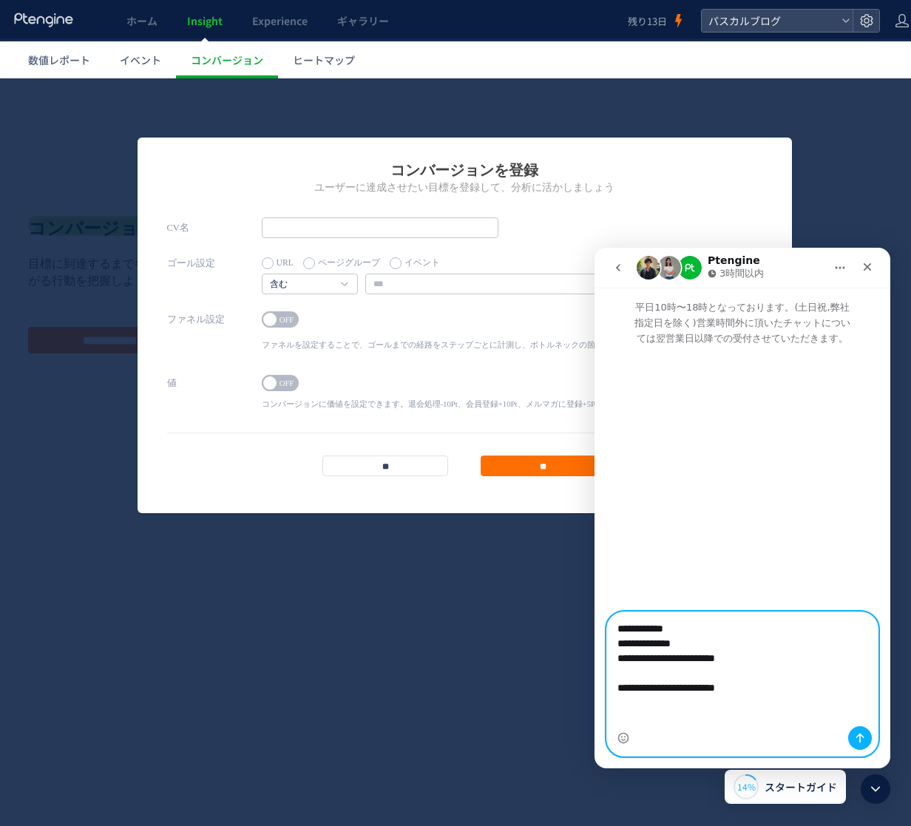
scroll to position [9, 0]
type textarea "**********"
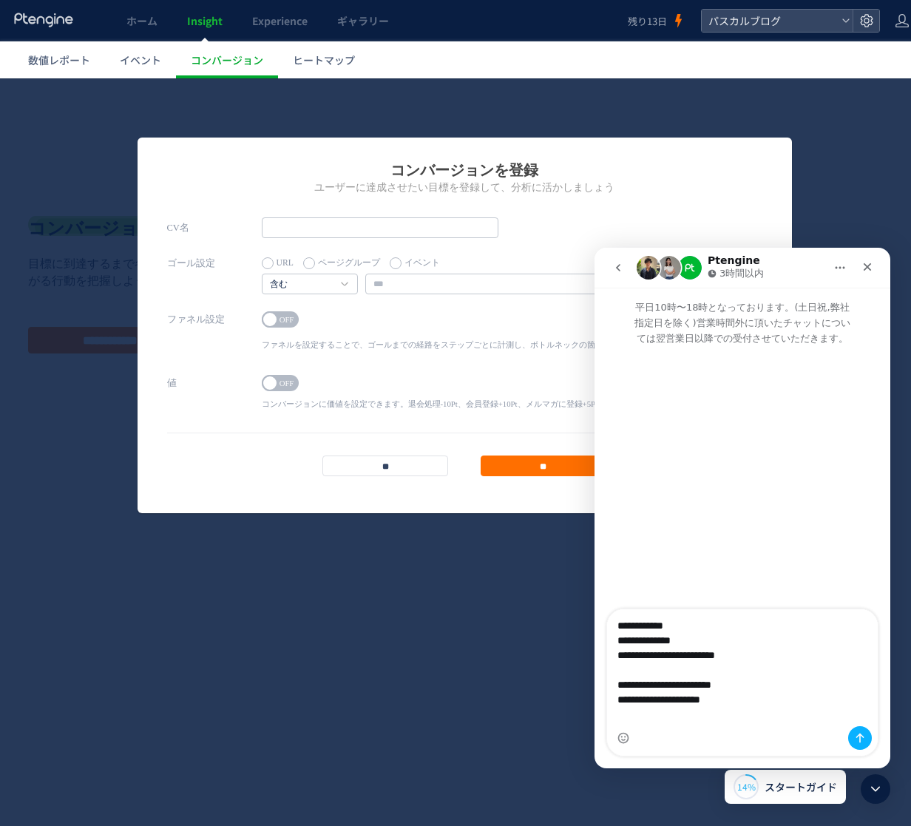
click at [271, 320] on span at bounding box center [269, 319] width 13 height 13
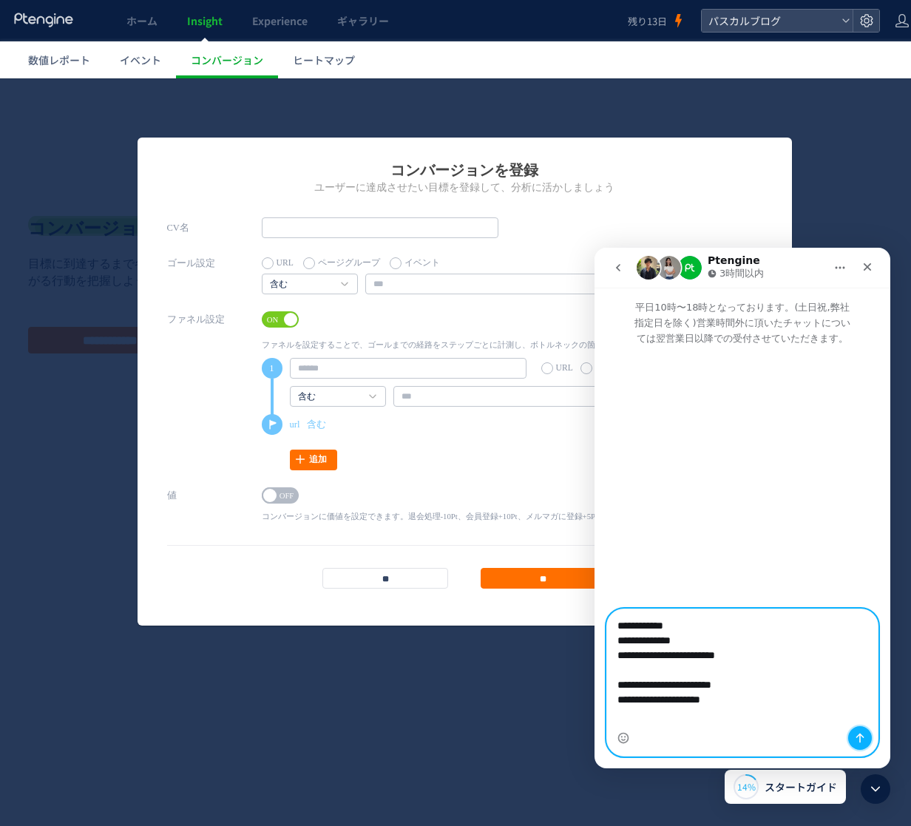
click at [860, 737] on icon "メッセージを送信…" at bounding box center [861, 739] width 8 height 10
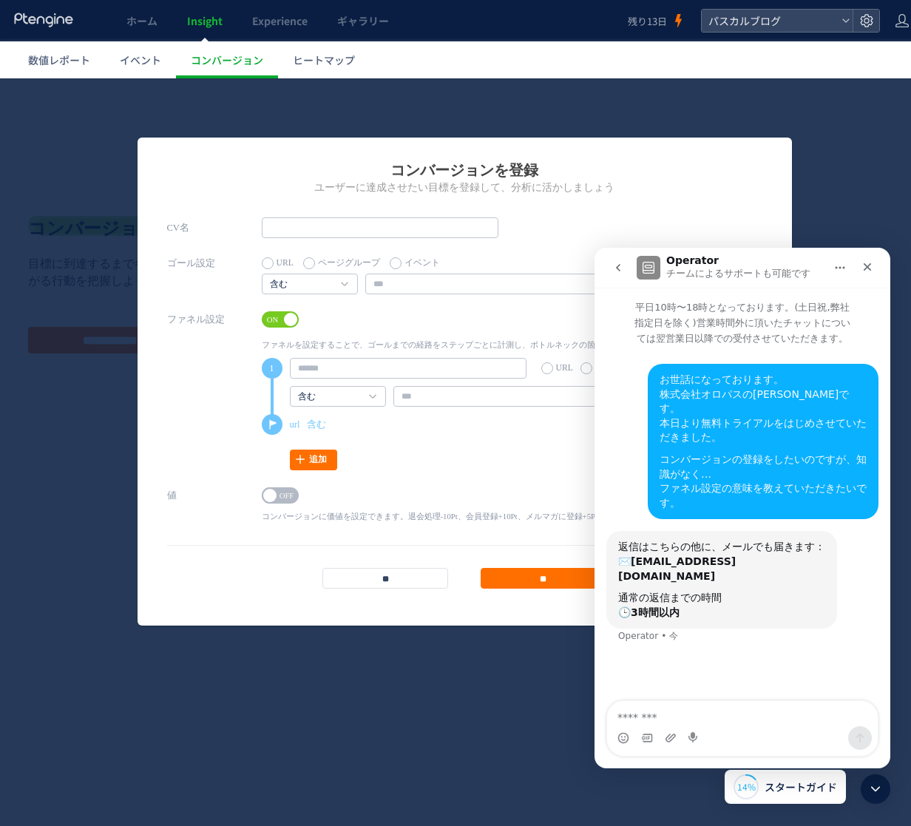
scroll to position [0, 3]
click at [442, 749] on div "コンバージョンを登録 ユーザーに達成させたい目標を登録して、分析に活かしましょう CV名 ゴール設定 URL ページグループ イベント" at bounding box center [463, 452] width 932 height 748
